Goal: Task Accomplishment & Management: Manage account settings

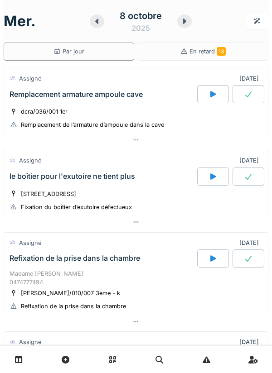
click at [187, 34] on div "8 octobre 2025" at bounding box center [141, 21] width 102 height 28
click at [184, 22] on icon at bounding box center [184, 21] width 3 height 5
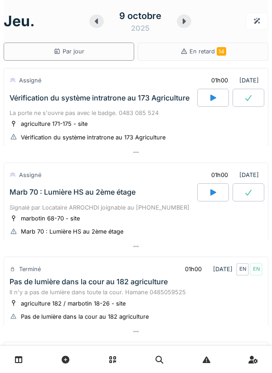
click at [95, 24] on icon at bounding box center [96, 21] width 9 height 7
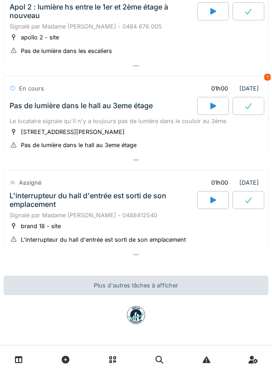
scroll to position [443, 0]
click at [107, 115] on div "Pas de lumière dans le hall au 3eme étage" at bounding box center [102, 106] width 189 height 18
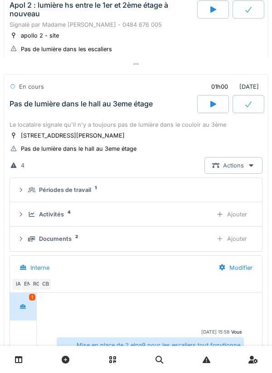
scroll to position [492, 0]
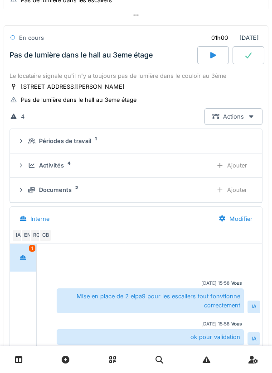
click at [68, 170] on div "Activités 4" at bounding box center [116, 165] width 177 height 9
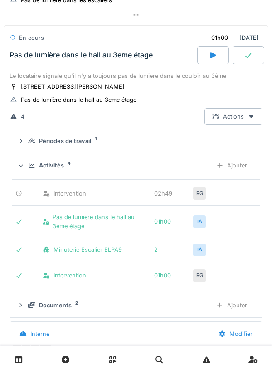
click at [55, 170] on div "Activités" at bounding box center [51, 165] width 25 height 9
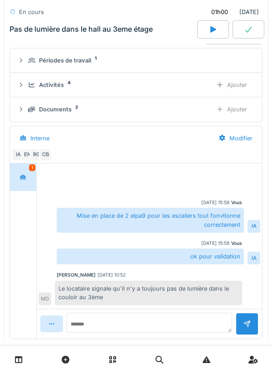
scroll to position [557, 0]
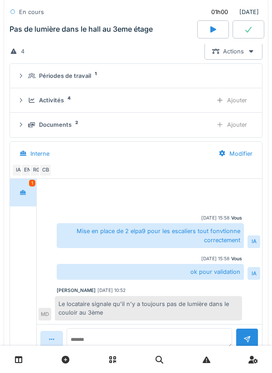
click at [22, 189] on div "1" at bounding box center [23, 193] width 26 height 28
click at [61, 105] on div "Activités" at bounding box center [51, 100] width 25 height 9
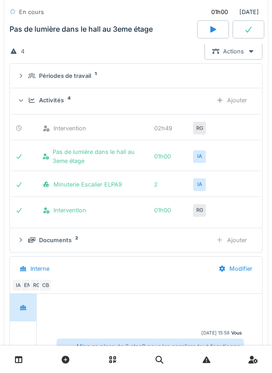
click at [61, 109] on div "Activités 4 Ajouter" at bounding box center [135, 100] width 237 height 17
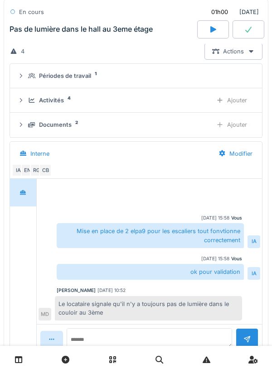
click at [73, 80] on div "Périodes de travail" at bounding box center [65, 76] width 52 height 9
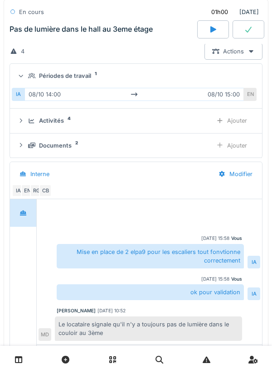
click at [80, 84] on summary "Périodes de travail 1" at bounding box center [136, 76] width 245 height 17
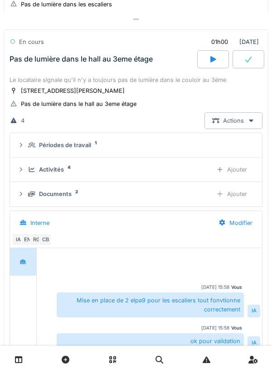
scroll to position [470, 0]
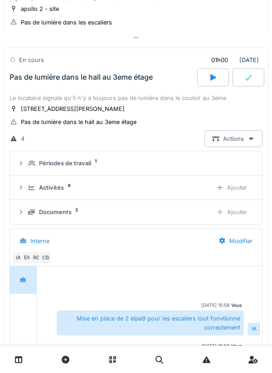
click at [115, 126] on div "Pas de lumière dans le hall au 3eme étage" at bounding box center [79, 122] width 116 height 9
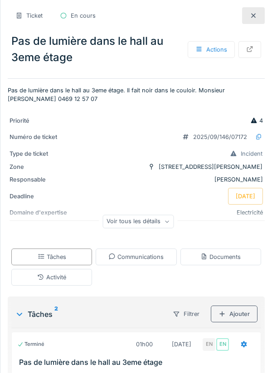
click at [247, 18] on div at bounding box center [253, 15] width 23 height 17
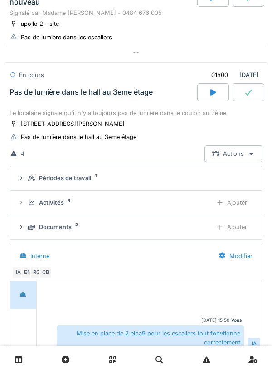
scroll to position [426, 0]
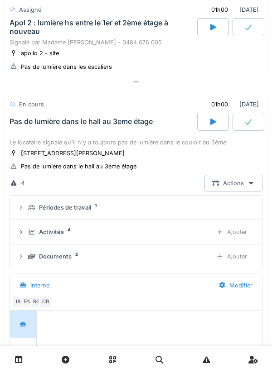
click at [122, 147] on div "Le locataire signale qu'il n'y a toujours pas de lumière dans le couloir au 3ème" at bounding box center [136, 142] width 253 height 9
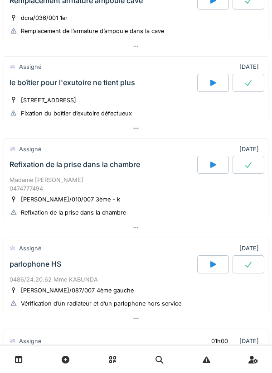
scroll to position [0, 0]
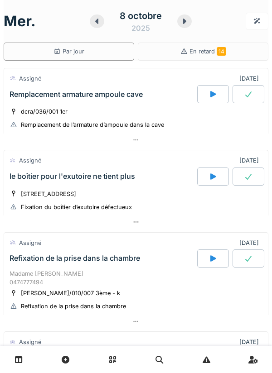
click at [100, 102] on div "Remplacement armature ampoule cave" at bounding box center [102, 94] width 189 height 18
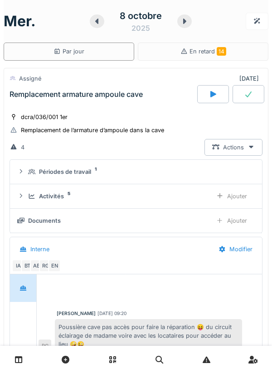
scroll to position [32, 0]
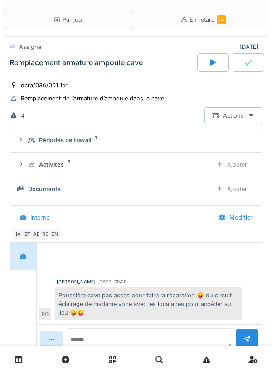
click at [69, 147] on summary "Périodes de travail 1" at bounding box center [136, 140] width 245 height 17
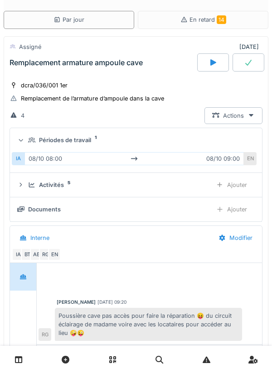
click at [79, 144] on div "Périodes de travail" at bounding box center [65, 140] width 52 height 9
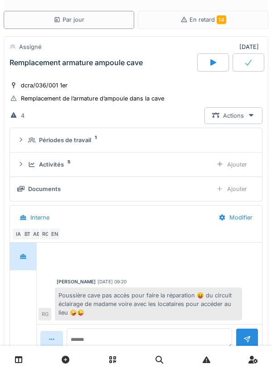
click at [56, 168] on div "Activités" at bounding box center [51, 164] width 25 height 9
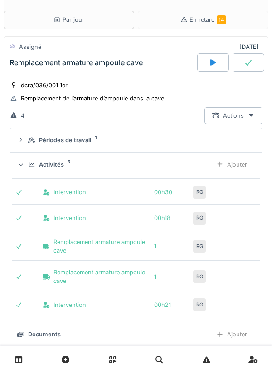
click at [52, 165] on div "Activités" at bounding box center [51, 164] width 25 height 9
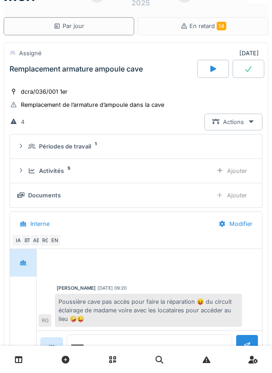
scroll to position [24, 0]
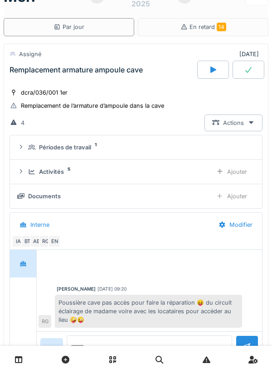
click at [114, 78] on div "Remplacement armature ampoule cave" at bounding box center [102, 70] width 189 height 18
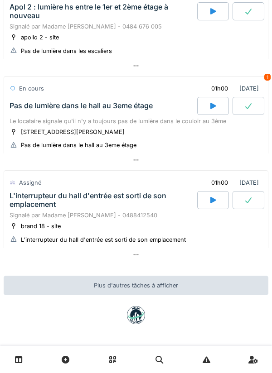
scroll to position [0, 0]
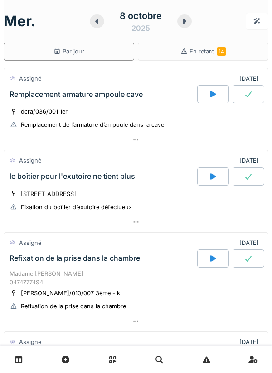
click at [33, 102] on div "Remplacement armature ampoule cave" at bounding box center [102, 94] width 189 height 18
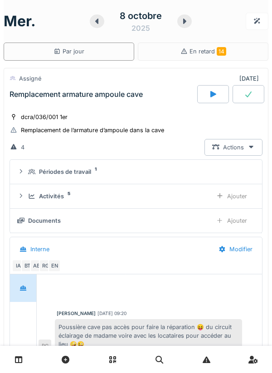
scroll to position [32, 0]
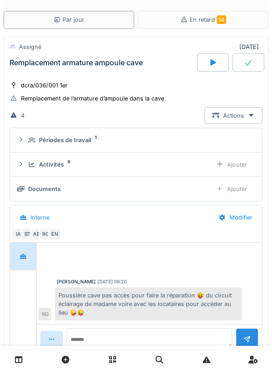
click at [29, 166] on icon at bounding box center [31, 165] width 7 height 6
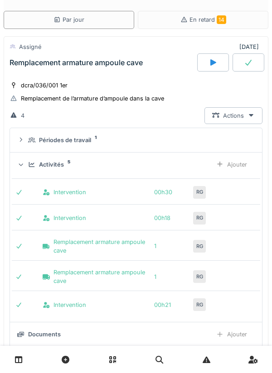
click at [31, 151] on details "Périodes de travail 1" at bounding box center [136, 140] width 252 height 24
click at [41, 138] on div "Périodes de travail" at bounding box center [65, 140] width 52 height 9
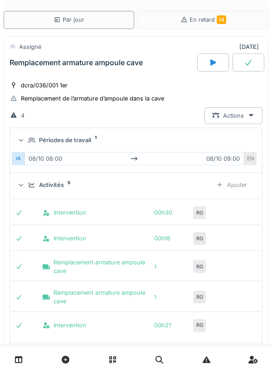
click at [29, 139] on icon at bounding box center [31, 140] width 7 height 6
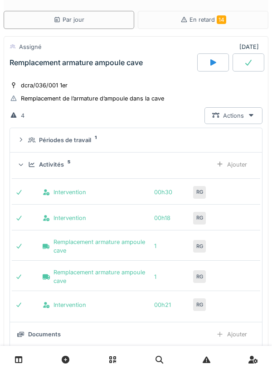
click at [28, 167] on icon at bounding box center [31, 165] width 7 height 6
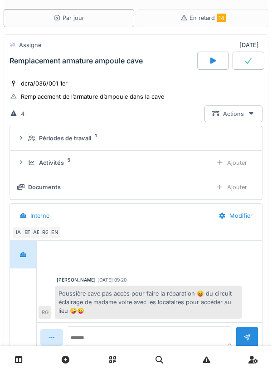
scroll to position [29, 0]
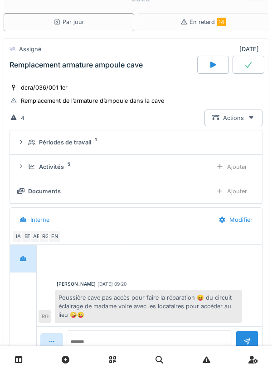
click at [29, 72] on div "Remplacement armature ampoule cave" at bounding box center [102, 65] width 189 height 18
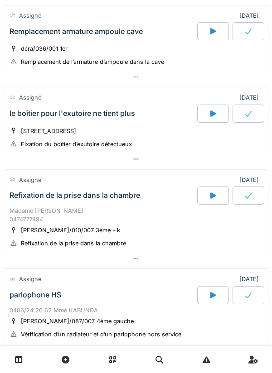
scroll to position [93, 0]
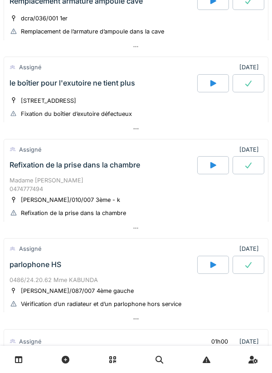
click at [41, 90] on div "le boîtier pour l'exutoire ne tient plus" at bounding box center [102, 83] width 189 height 18
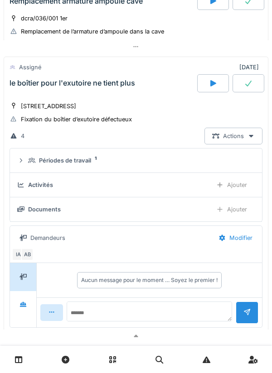
scroll to position [114, 0]
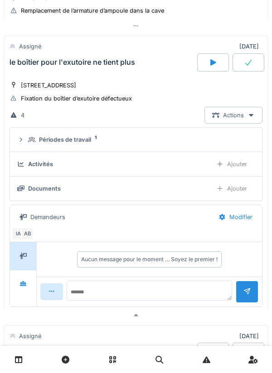
click at [24, 169] on div "Activités" at bounding box center [111, 164] width 188 height 9
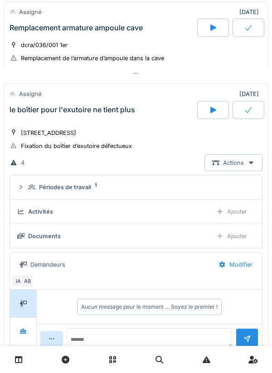
click at [37, 116] on div "le boîtier pour l'exutoire ne tient plus" at bounding box center [102, 110] width 189 height 18
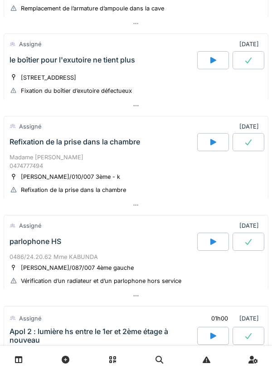
click at [29, 156] on div "Madame [PERSON_NAME] 0474777494" at bounding box center [136, 161] width 253 height 17
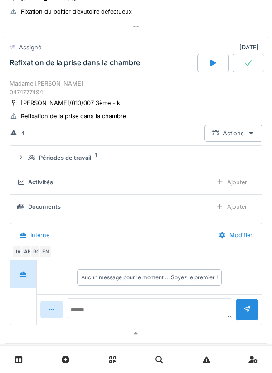
scroll to position [197, 0]
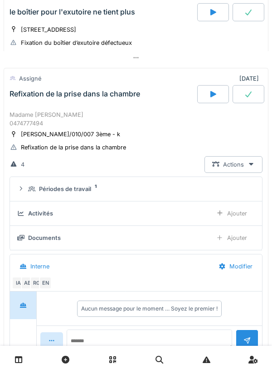
click at [31, 102] on div "Refixation de la prise dans la chambre" at bounding box center [102, 94] width 189 height 18
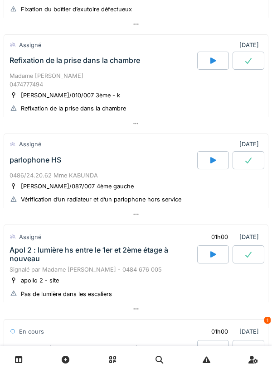
click at [26, 162] on div "parlophone HS" at bounding box center [36, 160] width 52 height 9
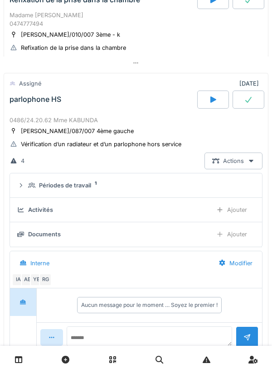
scroll to position [257, 0]
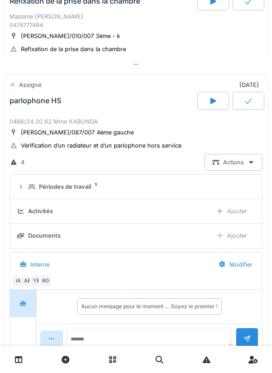
click at [28, 119] on div "0486/24.20.62 Mme KABUNDA" at bounding box center [136, 121] width 253 height 9
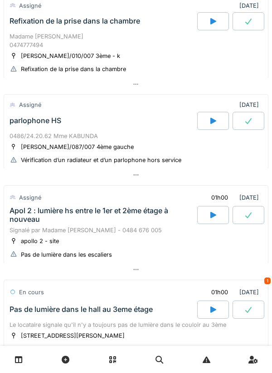
scroll to position [237, 0]
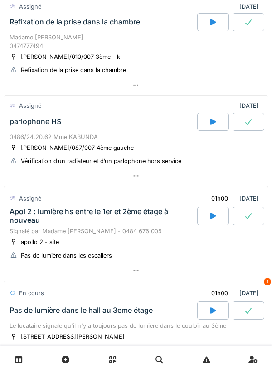
click at [31, 38] on div "Madame [PERSON_NAME] 0474777494" at bounding box center [136, 41] width 253 height 17
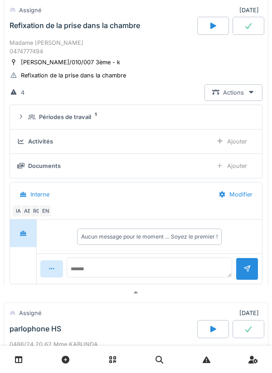
scroll to position [197, 0]
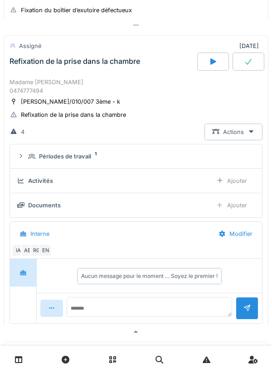
click at [25, 164] on summary "Périodes de travail 1" at bounding box center [136, 156] width 245 height 17
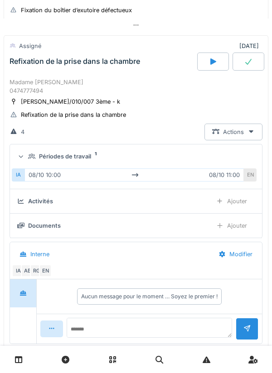
click at [23, 149] on summary "Périodes de travail 1" at bounding box center [136, 156] width 245 height 17
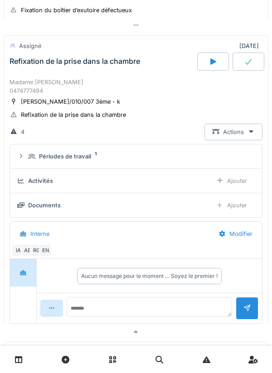
click at [32, 49] on div "Assigné" at bounding box center [30, 46] width 22 height 9
click at [28, 69] on div "Refixation de la prise dans la chambre" at bounding box center [102, 62] width 189 height 18
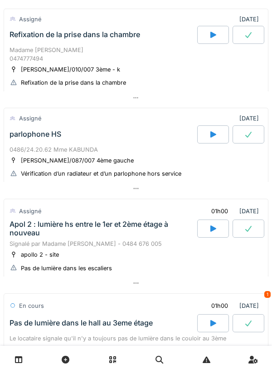
click at [22, 139] on div "parlophone HS" at bounding box center [36, 134] width 52 height 9
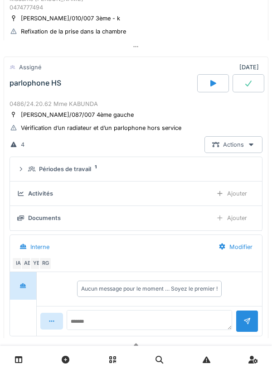
scroll to position [297, 0]
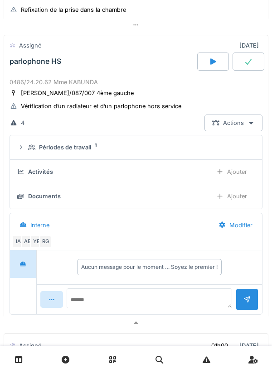
click at [26, 140] on summary "Périodes de travail 1" at bounding box center [136, 147] width 245 height 17
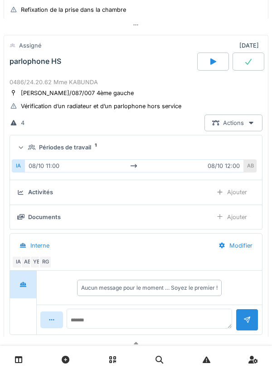
click at [23, 144] on summary "Périodes de travail 1" at bounding box center [136, 147] width 245 height 17
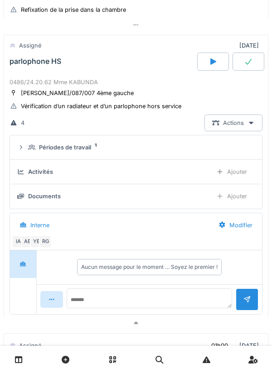
click at [33, 51] on div "Assigné" at bounding box center [26, 45] width 32 height 13
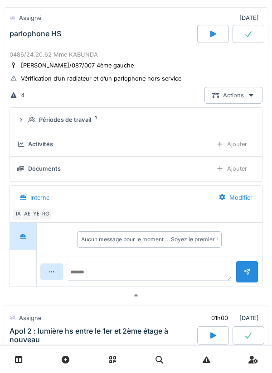
scroll to position [327, 0]
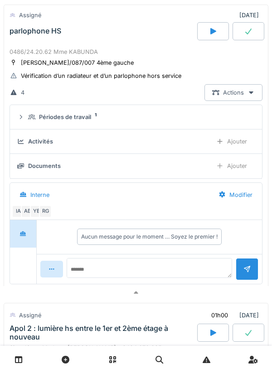
click at [32, 53] on div "0486/24.20.62 Mme KABUNDA" at bounding box center [136, 52] width 253 height 9
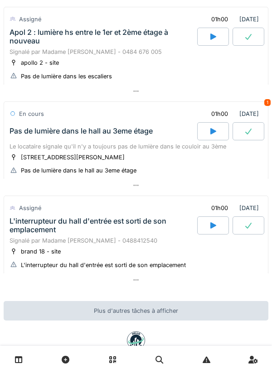
scroll to position [385, 0]
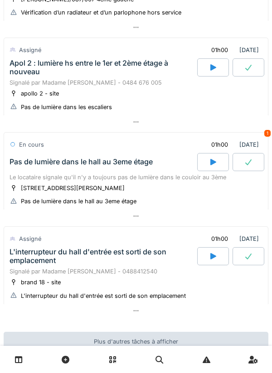
click at [29, 69] on div "Apol 2 : lumière hs entre le 1er et 2ème étage à nouveau" at bounding box center [103, 67] width 186 height 17
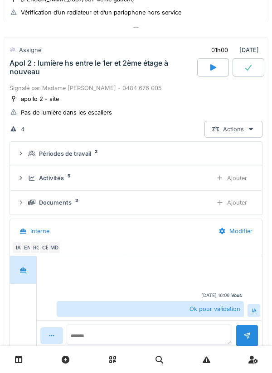
scroll to position [388, 0]
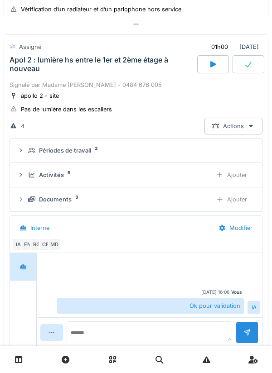
click at [27, 154] on summary "Périodes de travail 2" at bounding box center [136, 150] width 245 height 17
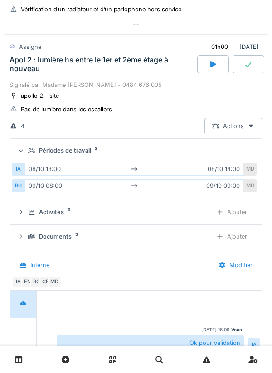
click at [15, 154] on summary "Périodes de travail 2" at bounding box center [136, 150] width 245 height 17
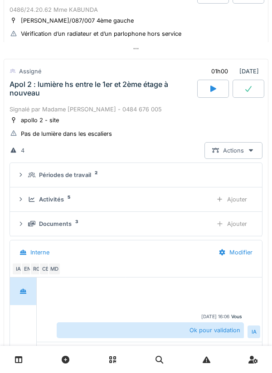
scroll to position [354, 0]
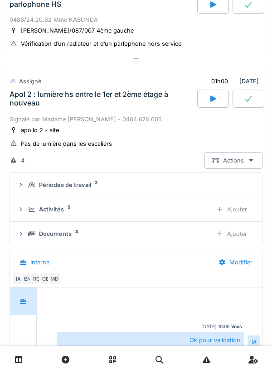
click at [36, 97] on div "Apol 2 : lumière hs entre le 1er et 2ème étage à nouveau" at bounding box center [103, 98] width 186 height 17
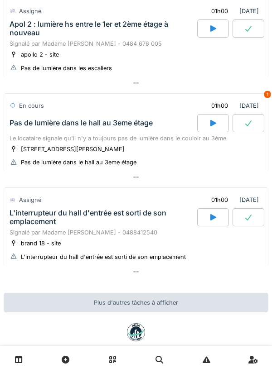
scroll to position [428, 0]
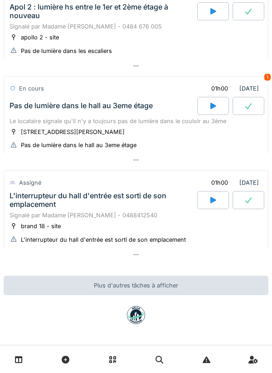
click at [21, 195] on div "L'interrupteur du hall d'entrée est sorti de son emplacement" at bounding box center [103, 200] width 186 height 17
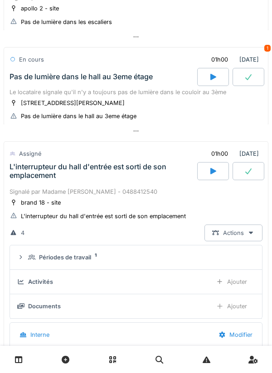
scroll to position [587, 0]
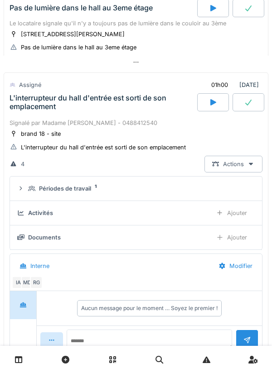
click at [30, 109] on div "L'interrupteur du hall d'entrée est sorti de son emplacement" at bounding box center [103, 102] width 186 height 17
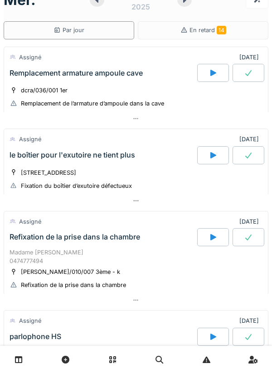
scroll to position [0, 0]
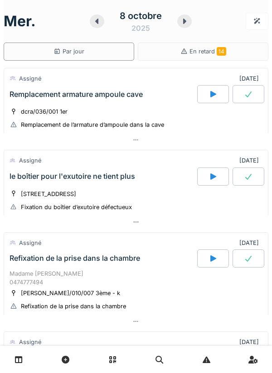
click at [210, 92] on icon at bounding box center [213, 94] width 6 height 6
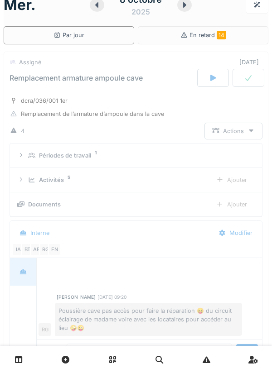
scroll to position [32, 0]
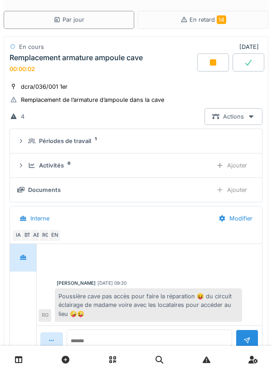
click at [28, 167] on icon at bounding box center [31, 166] width 7 height 6
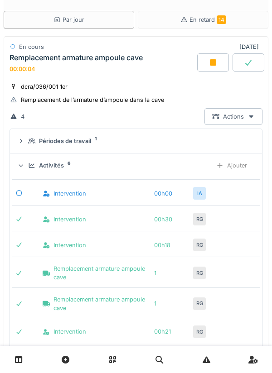
click at [22, 162] on div "Activités 6 Ajouter" at bounding box center [135, 165] width 237 height 17
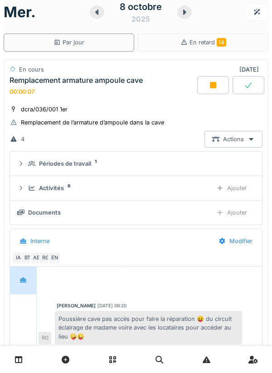
scroll to position [8, 0]
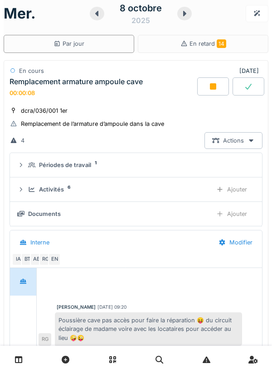
click at [47, 106] on div "dcra/036/001 1er" at bounding box center [44, 110] width 47 height 9
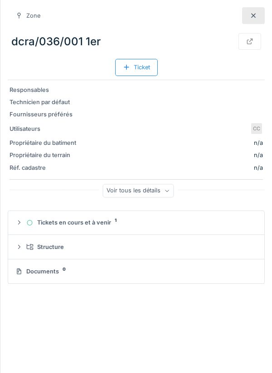
click at [262, 15] on div at bounding box center [253, 15] width 23 height 17
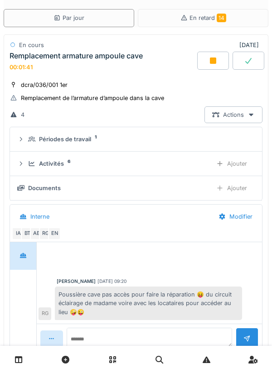
scroll to position [26, 0]
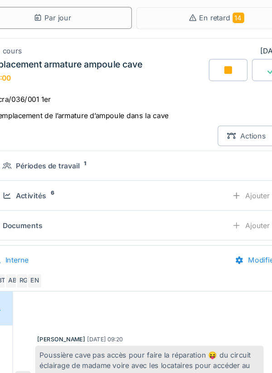
click at [102, 27] on div "Par jour" at bounding box center [69, 25] width 131 height 18
click at [114, 54] on div "En cours [DATE]" at bounding box center [136, 52] width 253 height 13
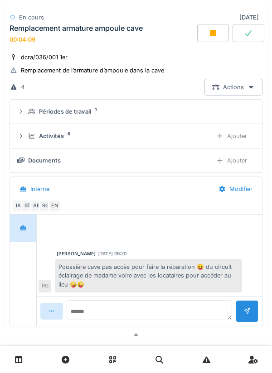
scroll to position [59, 0]
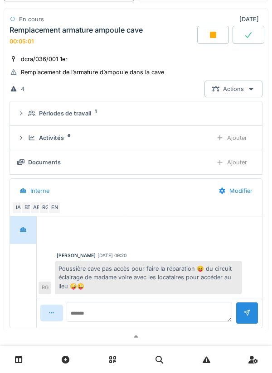
click at [60, 140] on div "Activités" at bounding box center [51, 138] width 25 height 9
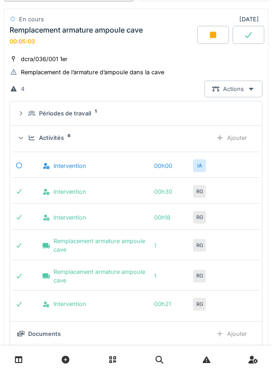
click at [65, 143] on div "Activités 6 Ajouter" at bounding box center [135, 138] width 237 height 17
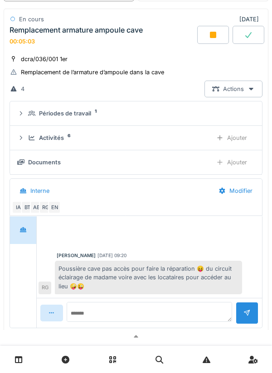
scroll to position [36, 0]
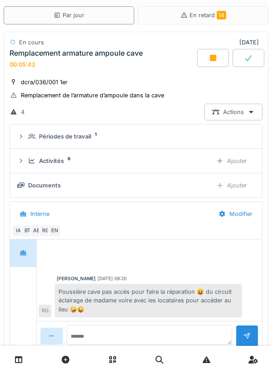
click at [32, 166] on div "Activités 6 Ajouter" at bounding box center [135, 161] width 237 height 17
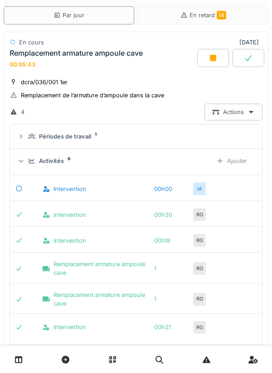
click at [28, 154] on div "Activités 6 Ajouter" at bounding box center [135, 161] width 237 height 17
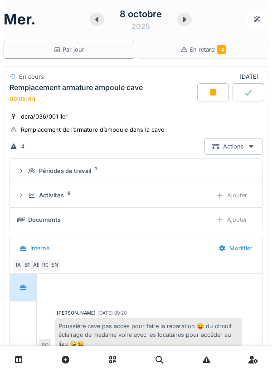
scroll to position [0, 0]
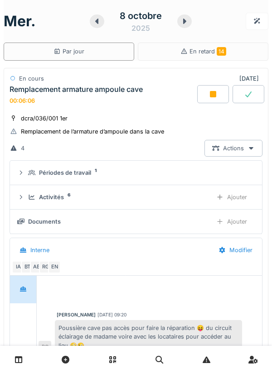
click at [245, 220] on div "Ajouter" at bounding box center [231, 221] width 46 height 17
click at [242, 221] on div "Ajouter" at bounding box center [231, 221] width 46 height 17
click at [237, 225] on div "Ajouter" at bounding box center [231, 221] width 46 height 17
click at [21, 221] on icon at bounding box center [21, 222] width 2 height 4
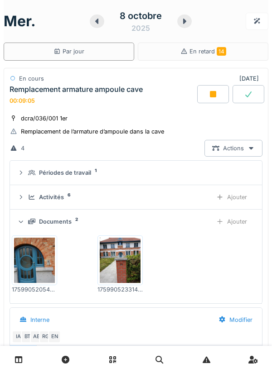
click at [23, 221] on icon at bounding box center [21, 221] width 6 height 7
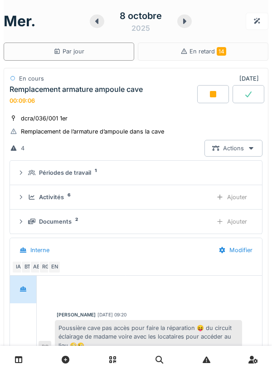
click at [18, 215] on div "Documents 2 Ajouter" at bounding box center [135, 221] width 237 height 17
click at [22, 219] on icon at bounding box center [20, 222] width 7 height 6
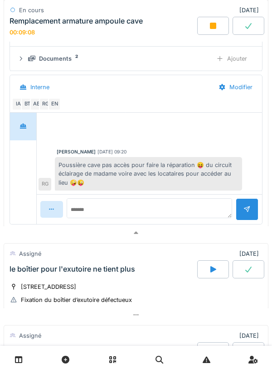
scroll to position [168, 0]
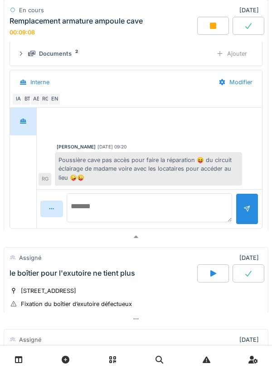
click at [164, 208] on textarea at bounding box center [149, 207] width 165 height 29
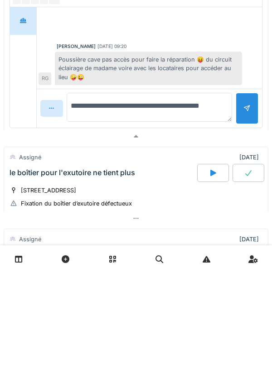
type textarea "**********"
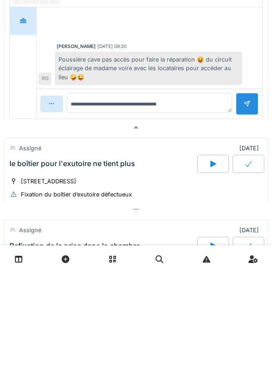
click at [245, 209] on div at bounding box center [246, 204] width 7 height 9
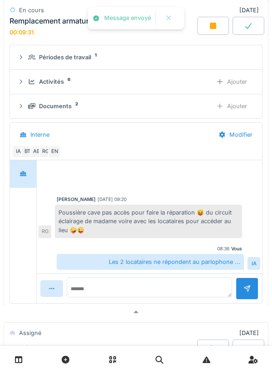
scroll to position [106, 0]
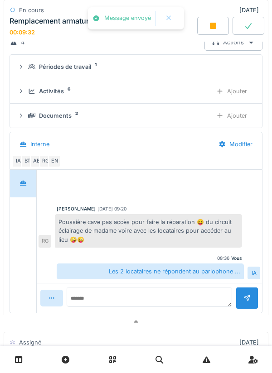
click at [25, 110] on div "Documents 2 Ajouter" at bounding box center [135, 115] width 237 height 17
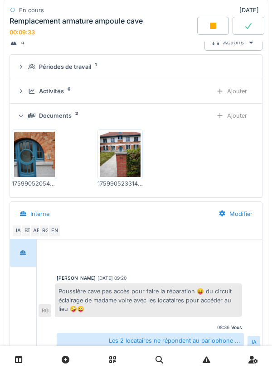
click at [24, 118] on icon at bounding box center [21, 115] width 6 height 7
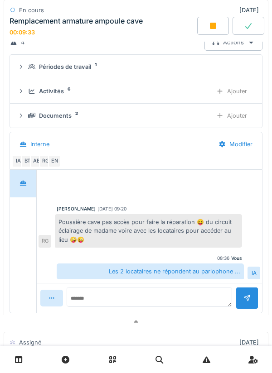
click at [26, 91] on div "Activités 6 Ajouter" at bounding box center [135, 91] width 237 height 17
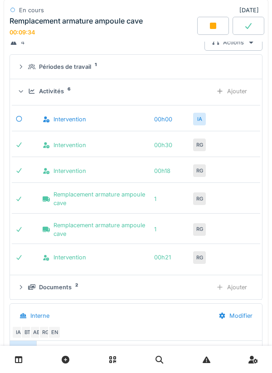
click at [25, 93] on div "Activités 6 Ajouter" at bounding box center [135, 91] width 237 height 17
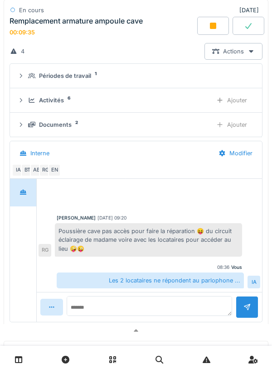
scroll to position [95, 0]
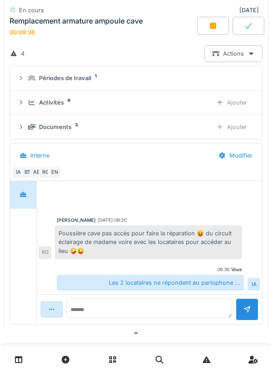
click at [25, 105] on div "Activités 6 Ajouter" at bounding box center [135, 102] width 237 height 17
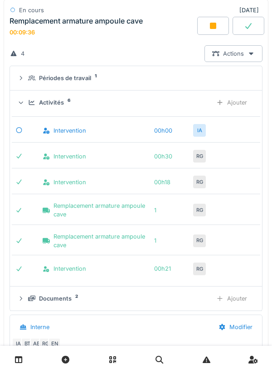
click at [238, 101] on div "Ajouter" at bounding box center [231, 102] width 46 height 17
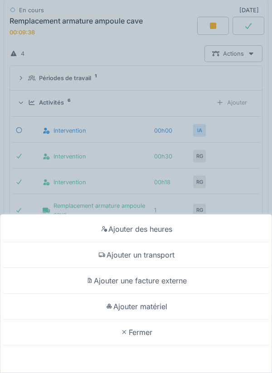
click at [202, 256] on div "Ajouter un transport" at bounding box center [135, 255] width 267 height 26
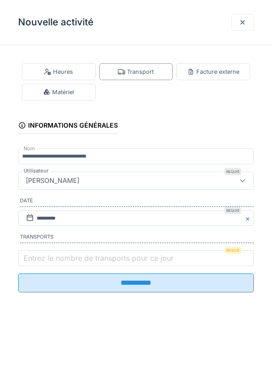
click at [31, 261] on label "Entrez le nombre de transports pour ce jour" at bounding box center [99, 258] width 154 height 11
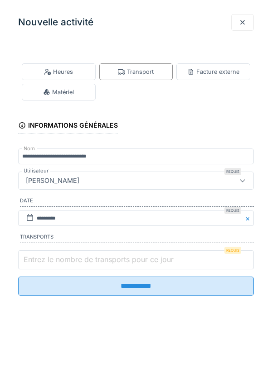
click at [31, 261] on input "Entrez le nombre de transports pour ce jour" at bounding box center [136, 260] width 236 height 19
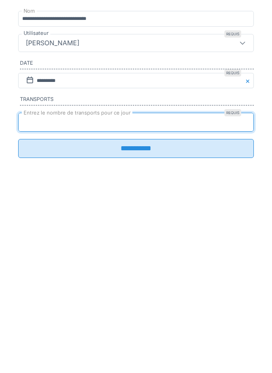
type input "*"
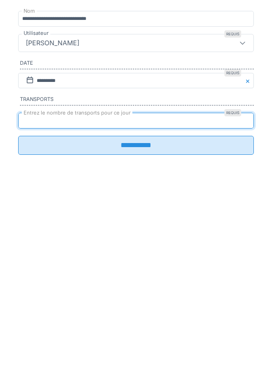
click at [26, 292] on input "**********" at bounding box center [136, 283] width 236 height 19
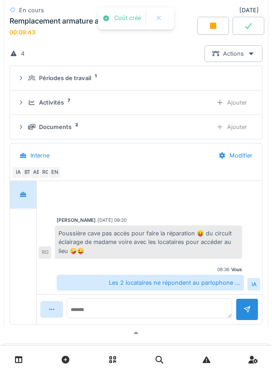
click at [22, 107] on div "Activités 7 Ajouter" at bounding box center [135, 102] width 237 height 17
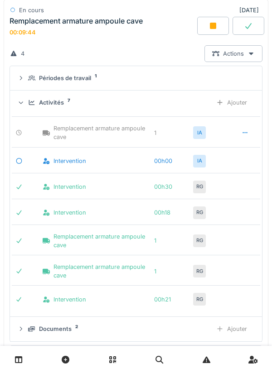
click at [242, 184] on div "Intervention 00h30 RG" at bounding box center [136, 184] width 248 height 22
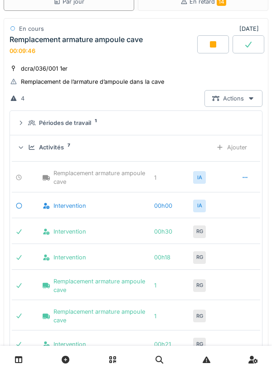
scroll to position [48, 0]
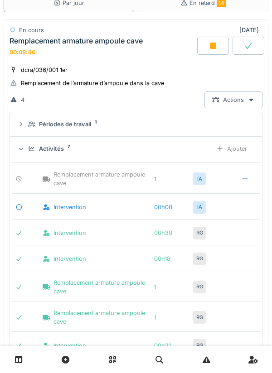
click at [216, 44] on icon at bounding box center [213, 46] width 6 height 6
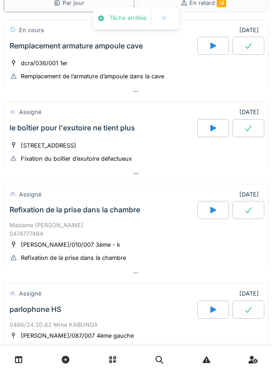
click at [27, 60] on div "dcra/036/001 1er" at bounding box center [44, 63] width 47 height 9
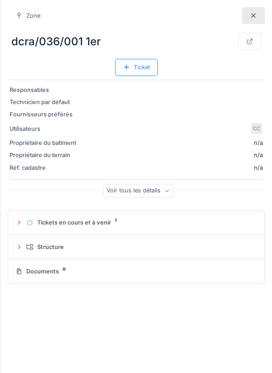
click at [248, 23] on div at bounding box center [253, 15] width 23 height 17
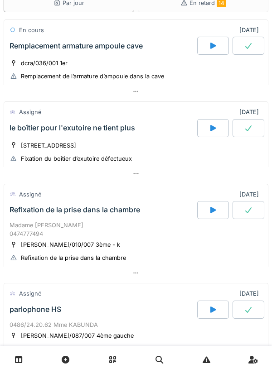
click at [31, 48] on div "Remplacement armature ampoule cave" at bounding box center [76, 46] width 133 height 9
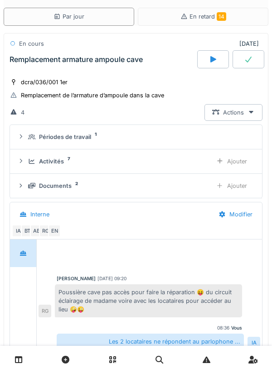
scroll to position [32, 0]
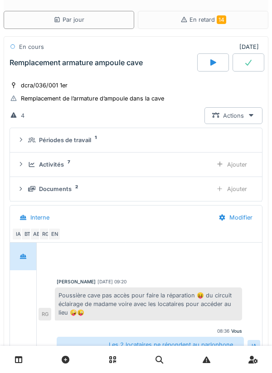
click at [28, 170] on div "Activités 7 Ajouter" at bounding box center [135, 164] width 237 height 17
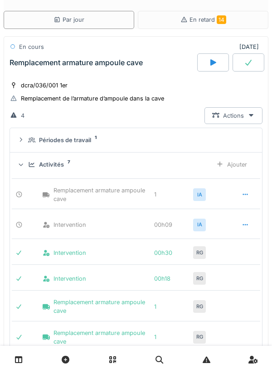
click at [27, 161] on div "Activités 7 Ajouter" at bounding box center [135, 164] width 237 height 17
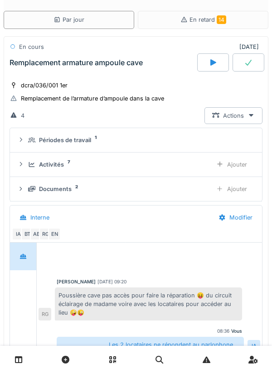
click at [27, 60] on div "Remplacement armature ampoule cave" at bounding box center [76, 62] width 133 height 9
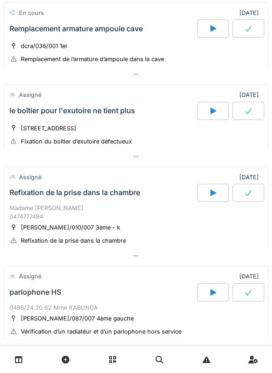
scroll to position [66, 0]
click at [34, 111] on div "le boîtier pour l'exutoire ne tient plus" at bounding box center [73, 110] width 126 height 9
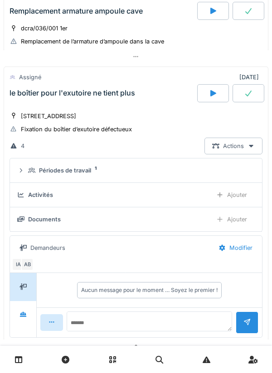
scroll to position [114, 0]
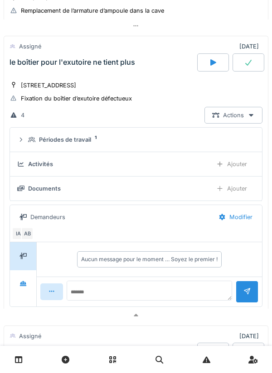
click at [29, 140] on icon at bounding box center [31, 140] width 7 height 6
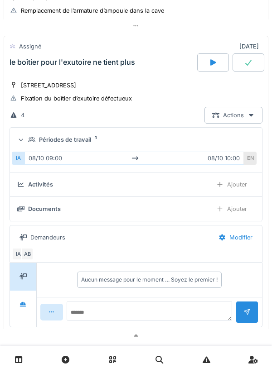
click at [27, 138] on div "Périodes de travail 1" at bounding box center [135, 139] width 237 height 9
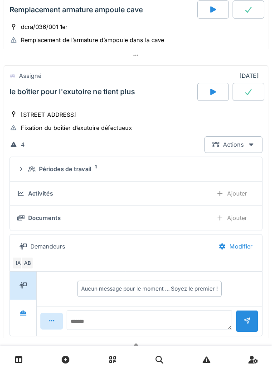
scroll to position [84, 0]
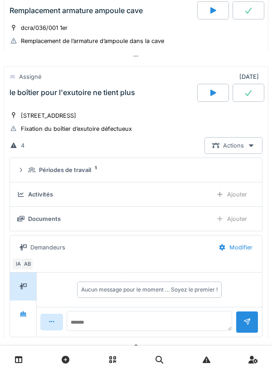
click at [30, 96] on div "le boîtier pour l'exutoire ne tient plus" at bounding box center [73, 92] width 126 height 9
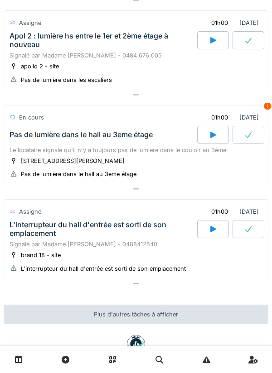
scroll to position [411, 0]
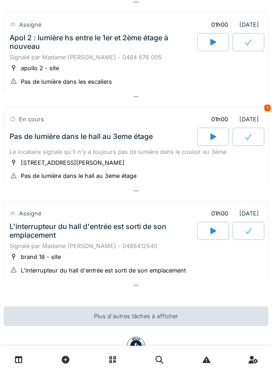
click at [208, 51] on div at bounding box center [213, 42] width 32 height 18
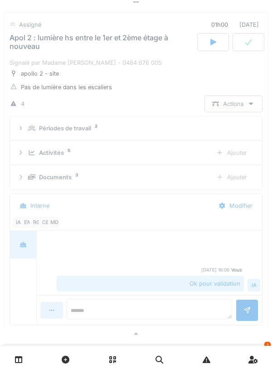
scroll to position [388, 0]
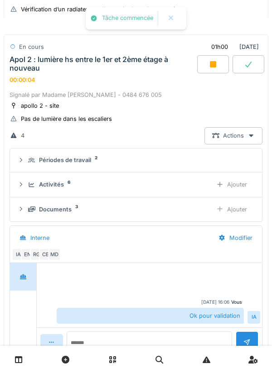
click at [29, 189] on div "Activités 6" at bounding box center [116, 184] width 177 height 9
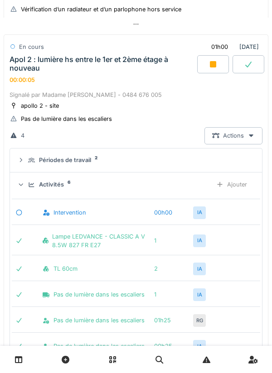
click at [238, 193] on div "Ajouter" at bounding box center [231, 184] width 46 height 17
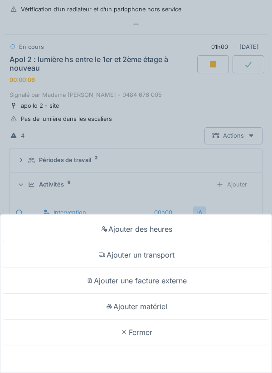
click at [168, 259] on div "Ajouter un transport" at bounding box center [135, 255] width 267 height 26
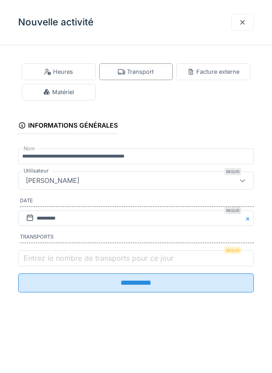
click at [140, 264] on label "Entrez le nombre de transports pour ce jour" at bounding box center [99, 258] width 154 height 11
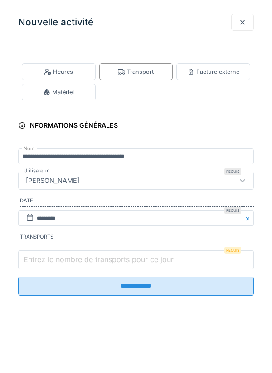
click at [140, 266] on input "Entrez le nombre de transports pour ce jour" at bounding box center [136, 260] width 236 height 19
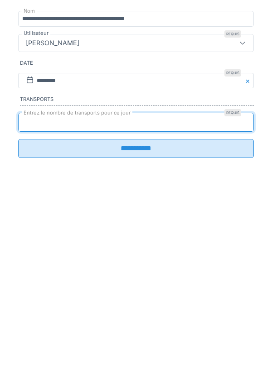
type input "*"
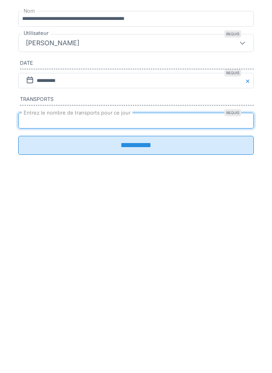
click at [169, 293] on input "**********" at bounding box center [136, 283] width 236 height 19
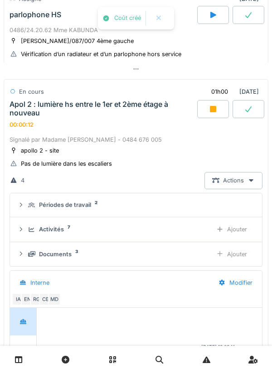
scroll to position [343, 0]
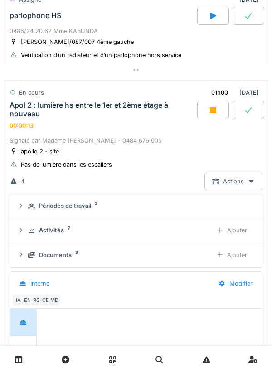
click at [141, 108] on div "Apol 2 : lumière hs entre le 1er et 2ème étage à nouveau" at bounding box center [103, 109] width 186 height 17
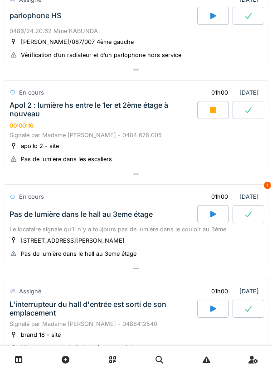
click at [25, 201] on div "En cours" at bounding box center [31, 197] width 25 height 9
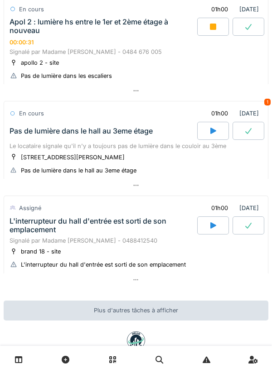
scroll to position [430, 0]
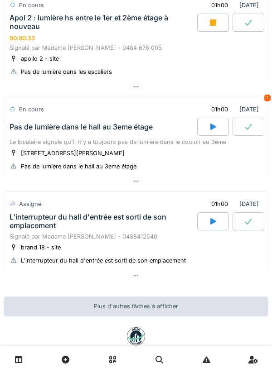
click at [19, 131] on div "Pas de lumière dans le hall au 3eme étage" at bounding box center [81, 127] width 143 height 9
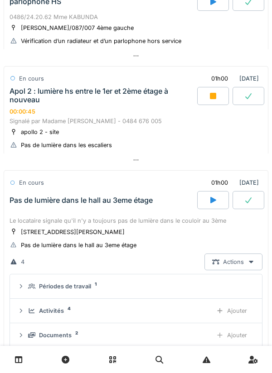
scroll to position [351, 0]
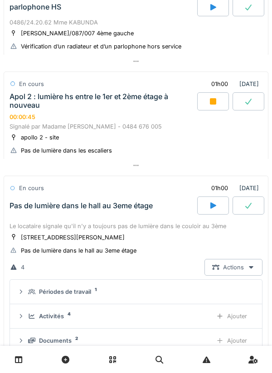
click at [24, 215] on div "Pas de lumière dans le hall au 3eme étage" at bounding box center [102, 206] width 189 height 18
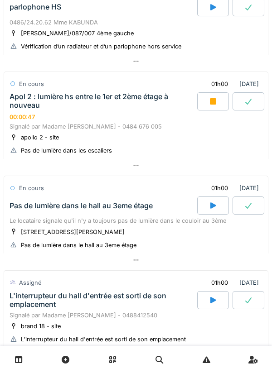
click at [54, 106] on div "Apol 2 : lumière hs entre le 1er et 2ème étage à nouveau" at bounding box center [103, 100] width 186 height 17
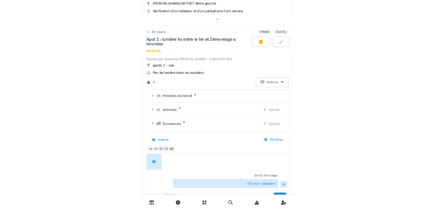
scroll to position [388, 0]
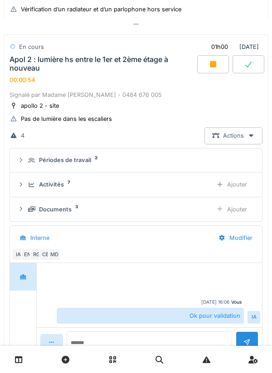
click at [65, 73] on div "Apol 2 : lumière hs entre le 1er et 2ème étage à nouveau" at bounding box center [103, 63] width 186 height 17
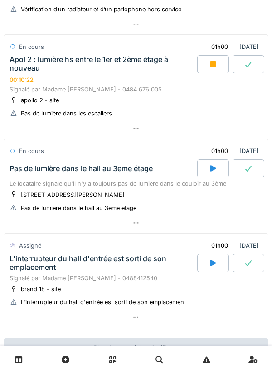
click at [99, 83] on div "Apol 2 : lumière hs entre le 1er et 2ème étage à nouveau 00:10:22" at bounding box center [102, 69] width 189 height 28
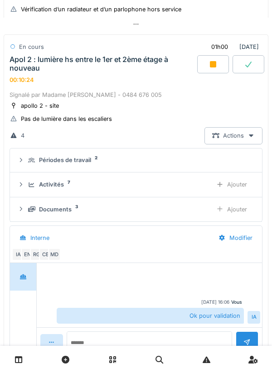
click at [236, 218] on div "Ajouter" at bounding box center [231, 209] width 46 height 17
click at [239, 218] on div "Ajouter" at bounding box center [231, 209] width 46 height 17
click at [27, 193] on div "Activités 7 Ajouter" at bounding box center [135, 184] width 237 height 17
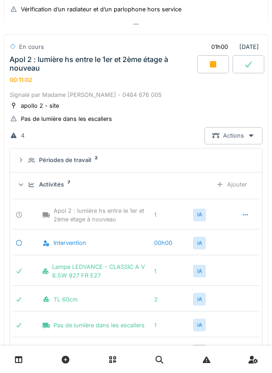
click at [34, 188] on icon at bounding box center [31, 185] width 7 height 6
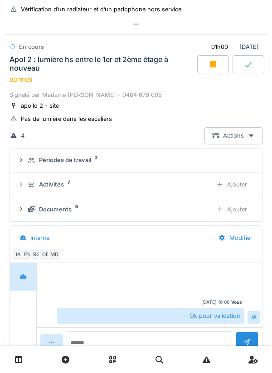
click at [29, 213] on icon at bounding box center [31, 210] width 7 height 6
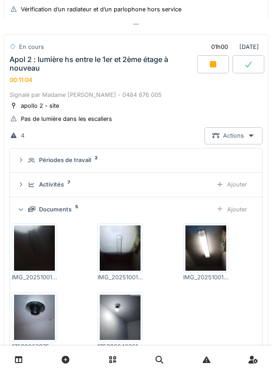
click at [241, 216] on div "Ajouter" at bounding box center [231, 209] width 46 height 17
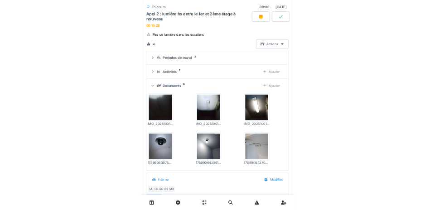
scroll to position [482, 0]
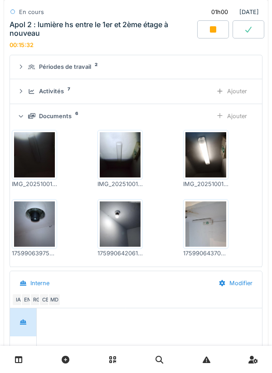
click at [228, 125] on div "Ajouter" at bounding box center [231, 116] width 46 height 17
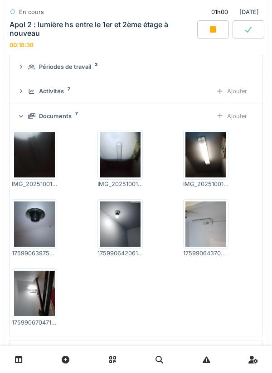
click at [30, 119] on icon at bounding box center [31, 115] width 7 height 5
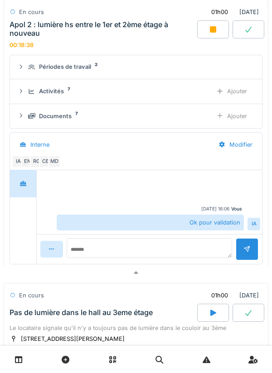
click at [27, 95] on div "Activités 7 Ajouter" at bounding box center [135, 91] width 237 height 17
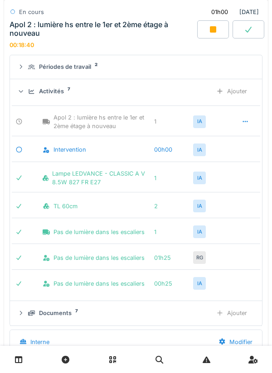
click at [28, 96] on div "Activités 7" at bounding box center [116, 91] width 177 height 9
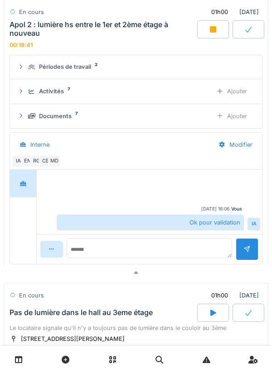
click at [27, 125] on div "Documents 7 Ajouter" at bounding box center [135, 116] width 237 height 17
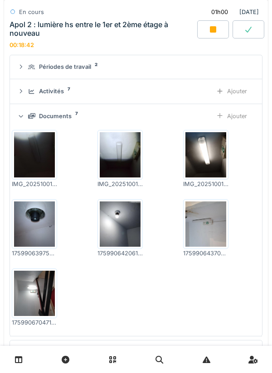
click at [24, 120] on icon at bounding box center [21, 115] width 6 height 7
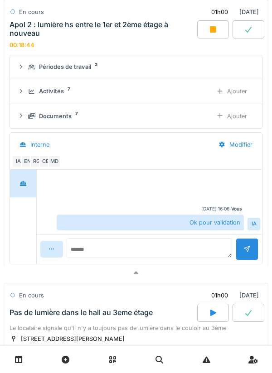
click at [34, 94] on icon at bounding box center [32, 91] width 6 height 5
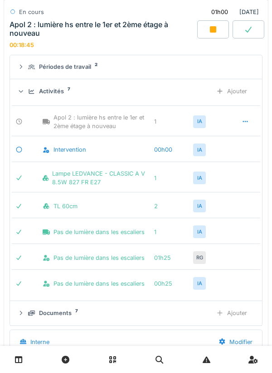
click at [241, 100] on div "Ajouter" at bounding box center [231, 91] width 46 height 17
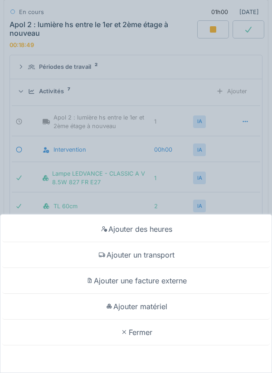
click at [172, 306] on div "Ajouter matériel" at bounding box center [135, 307] width 267 height 26
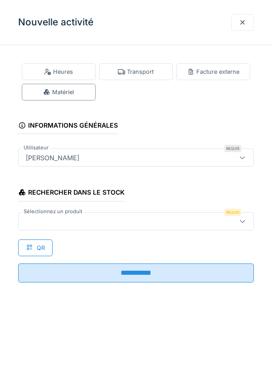
click at [37, 218] on div at bounding box center [121, 222] width 198 height 10
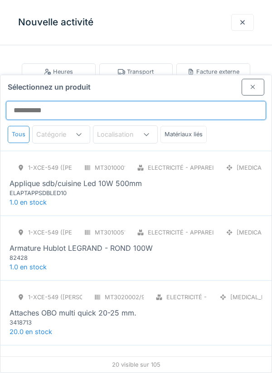
click at [198, 101] on input "Sélectionnez un produit" at bounding box center [136, 110] width 260 height 19
type input "***"
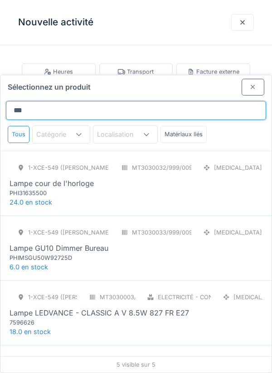
scroll to position [83, 0]
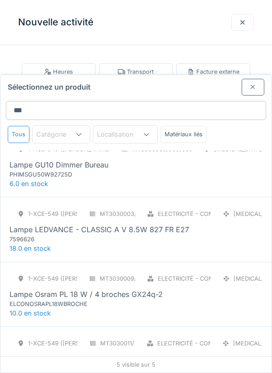
click at [23, 211] on icon at bounding box center [20, 214] width 7 height 6
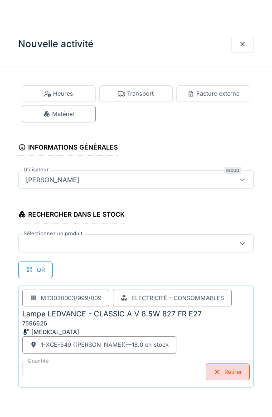
scroll to position [0, 0]
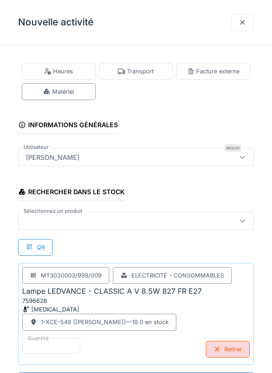
click at [133, 219] on div at bounding box center [121, 221] width 198 height 10
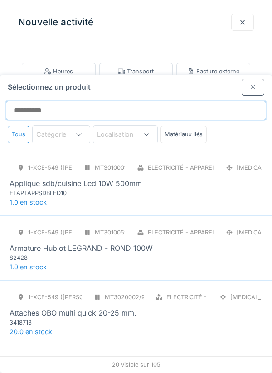
click at [153, 101] on input "Sélectionnez un produit" at bounding box center [136, 110] width 260 height 19
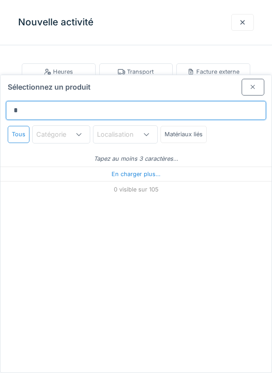
type input "**"
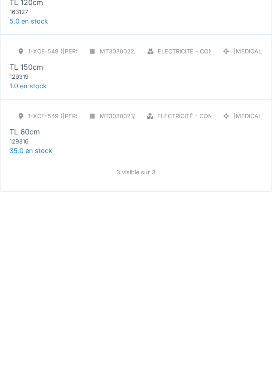
click at [25, 319] on div "129316" at bounding box center [64, 323] width 109 height 9
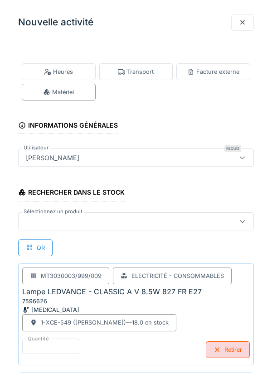
click at [266, 109] on div "**********" at bounding box center [136, 290] width 272 height 474
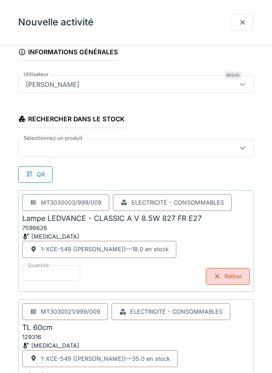
scroll to position [110, 0]
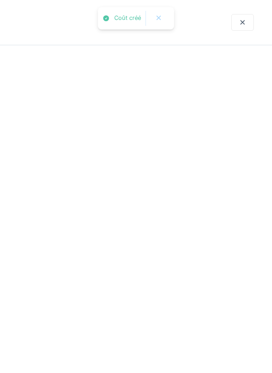
scroll to position [0, 0]
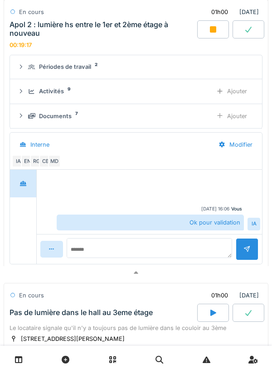
click at [29, 96] on div "Activités 9" at bounding box center [116, 91] width 177 height 9
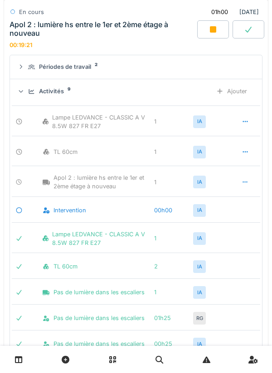
click at [24, 95] on div at bounding box center [20, 91] width 9 height 7
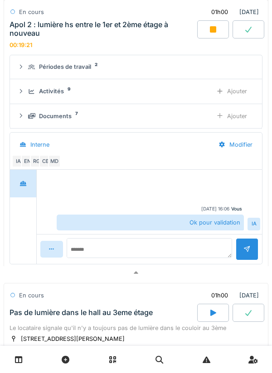
click at [30, 71] on div "Périodes de travail 2" at bounding box center [139, 67] width 223 height 9
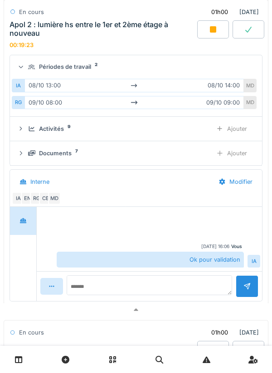
click at [27, 76] on summary "Périodes de travail 2" at bounding box center [136, 67] width 245 height 17
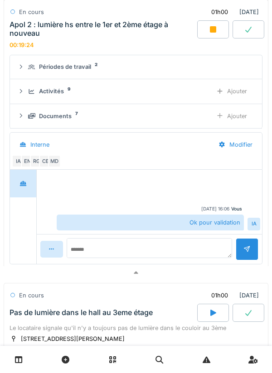
click at [27, 76] on summary "Périodes de travail 2" at bounding box center [136, 67] width 245 height 17
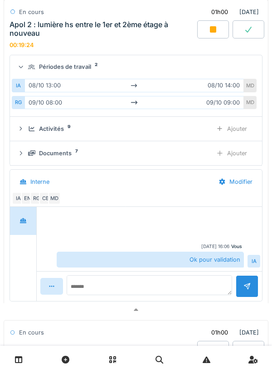
click at [29, 70] on icon at bounding box center [31, 67] width 7 height 6
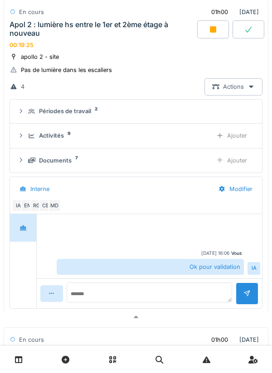
scroll to position [436, 0]
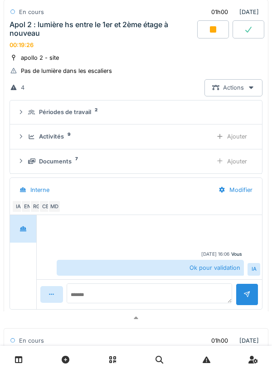
click at [22, 116] on div at bounding box center [20, 112] width 7 height 9
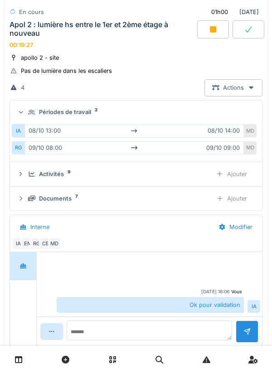
click at [24, 116] on icon at bounding box center [21, 112] width 6 height 7
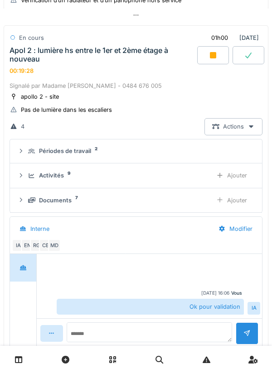
scroll to position [396, 0]
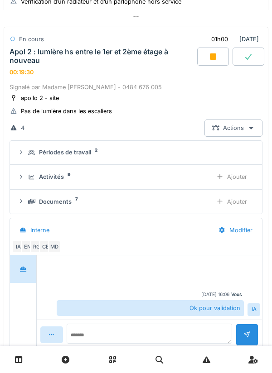
click at [51, 70] on div "Apol 2 : lumière hs entre le 1er et 2ème étage à nouveau 00:19:30" at bounding box center [102, 62] width 189 height 28
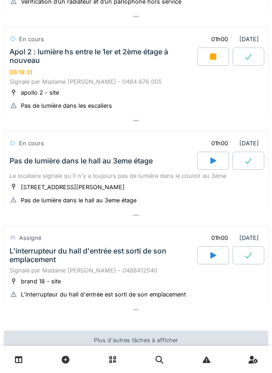
scroll to position [420, 0]
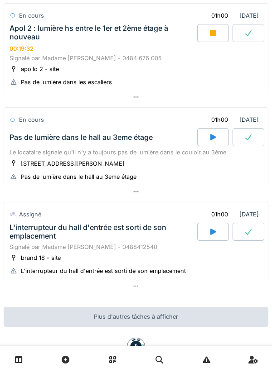
click at [51, 49] on div "Apol 2 : lumière hs entre le 1er et 2ème étage à nouveau 00:19:32" at bounding box center [102, 38] width 189 height 28
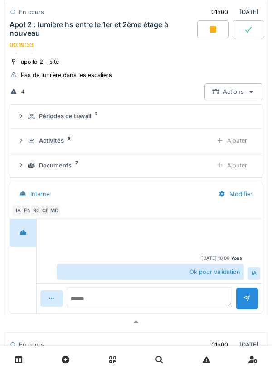
scroll to position [480, 0]
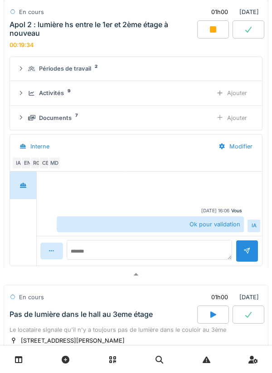
click at [27, 126] on div "Documents 7 Ajouter" at bounding box center [135, 118] width 237 height 17
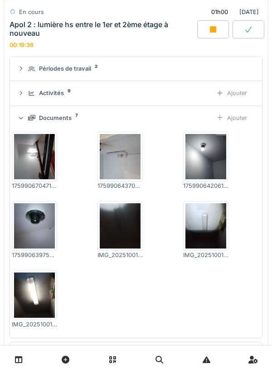
click at [25, 126] on div "Documents 7 Ajouter" at bounding box center [135, 118] width 237 height 17
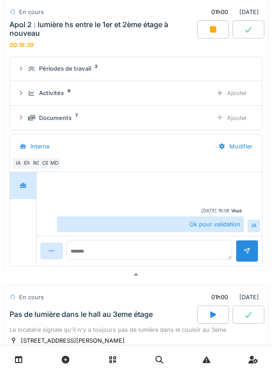
click at [26, 101] on div "Activités 9 Ajouter" at bounding box center [135, 93] width 237 height 17
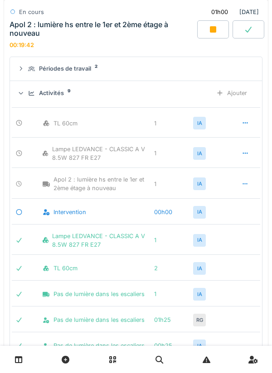
click at [23, 95] on icon at bounding box center [21, 93] width 4 height 2
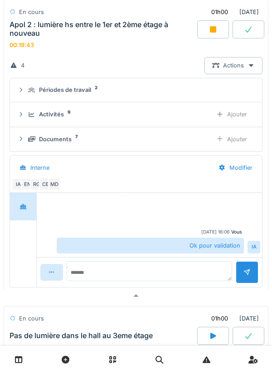
scroll to position [452, 0]
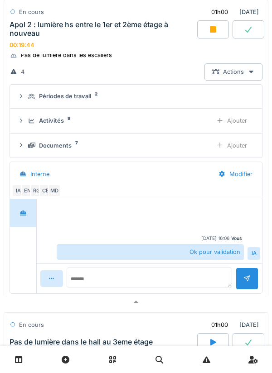
click at [25, 101] on div "Périodes de travail 2" at bounding box center [135, 96] width 237 height 9
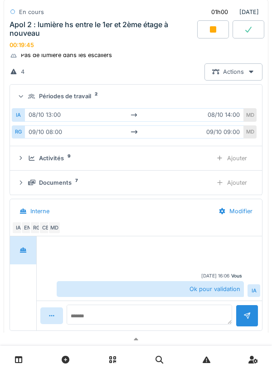
click at [25, 100] on div at bounding box center [20, 96] width 9 height 7
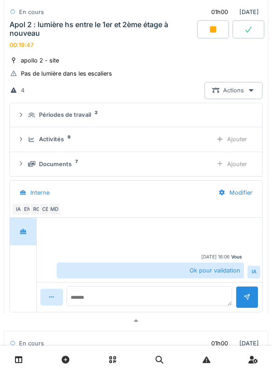
click at [204, 25] on div at bounding box center [213, 29] width 32 height 18
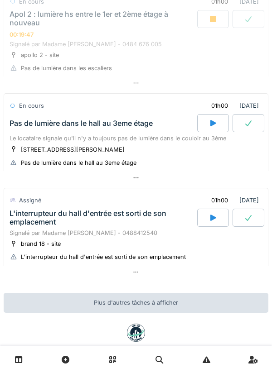
scroll to position [420, 0]
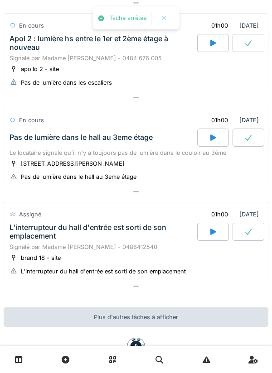
click at [29, 58] on div "Signalé par Madame [PERSON_NAME] - 0484 676 005" at bounding box center [136, 58] width 253 height 9
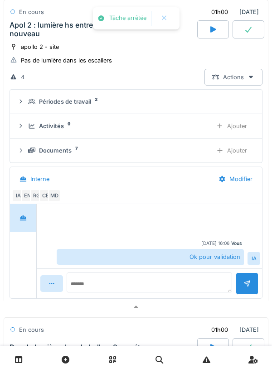
scroll to position [455, 0]
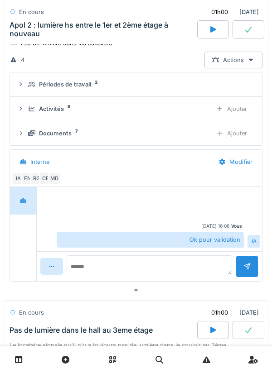
click at [29, 111] on icon at bounding box center [32, 108] width 6 height 5
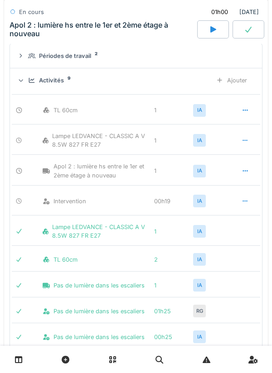
click at [25, 89] on div "Activités 9 Ajouter" at bounding box center [135, 80] width 237 height 17
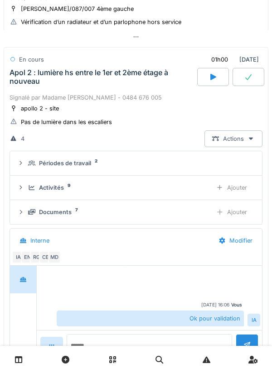
scroll to position [415, 0]
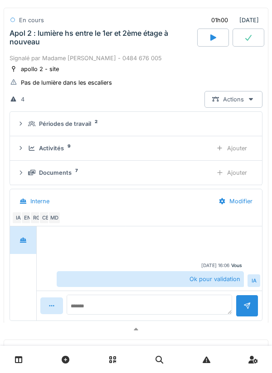
click at [23, 176] on icon at bounding box center [20, 173] width 7 height 6
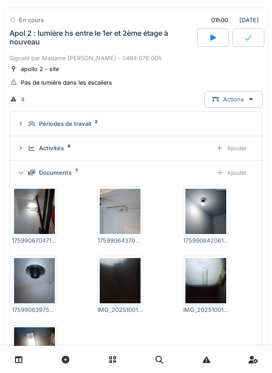
click at [23, 176] on div "Documents 7 Ajouter" at bounding box center [135, 172] width 237 height 17
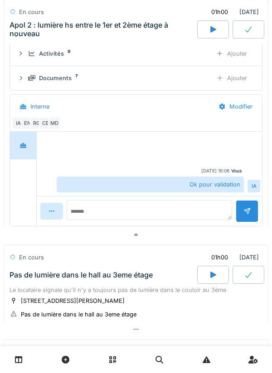
scroll to position [513, 0]
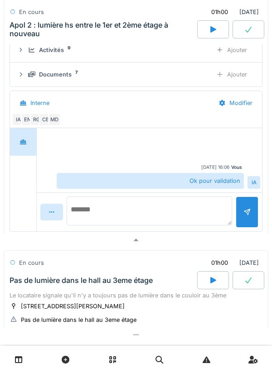
click at [178, 219] on textarea at bounding box center [149, 211] width 165 height 29
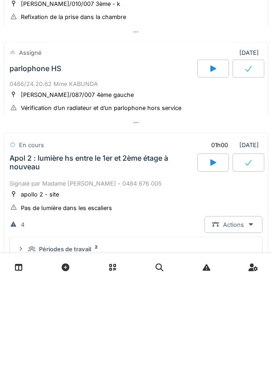
click at [111, 253] on div "Apol 2 : lumière hs entre le 1er et 2ème étage à nouveau" at bounding box center [103, 255] width 186 height 17
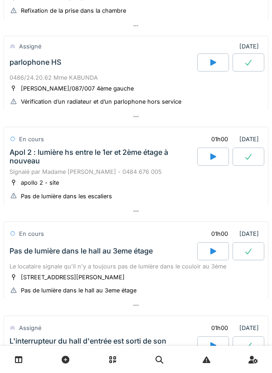
click at [107, 159] on div "Apol 2 : lumière hs entre le 1er et 2ème étage à nouveau" at bounding box center [103, 156] width 186 height 17
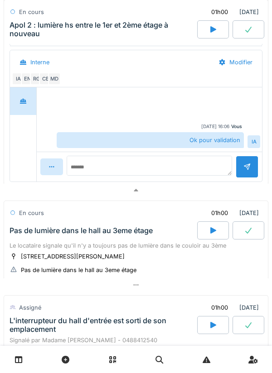
scroll to position [556, 0]
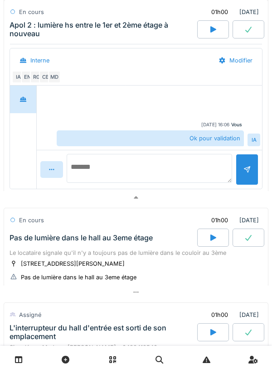
click at [142, 172] on textarea at bounding box center [149, 168] width 165 height 29
type textarea "**********"
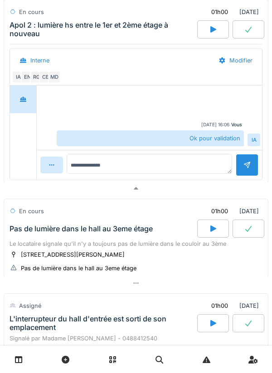
click at [246, 176] on div at bounding box center [247, 165] width 23 height 22
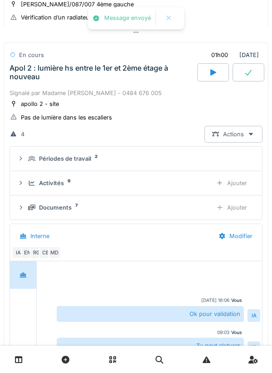
scroll to position [378, 0]
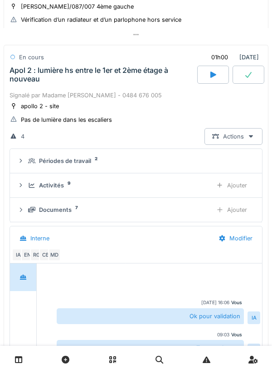
click at [246, 77] on icon at bounding box center [248, 75] width 6 height 6
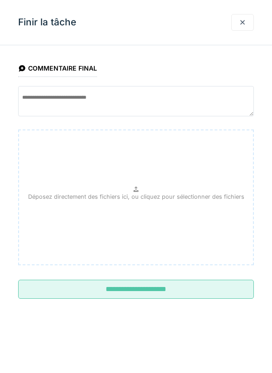
click at [204, 294] on input "**********" at bounding box center [136, 289] width 236 height 19
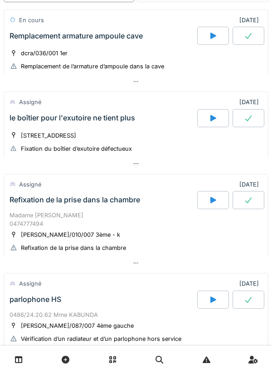
scroll to position [69, 0]
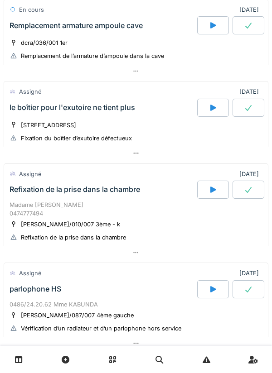
click at [208, 105] on icon at bounding box center [212, 107] width 9 height 7
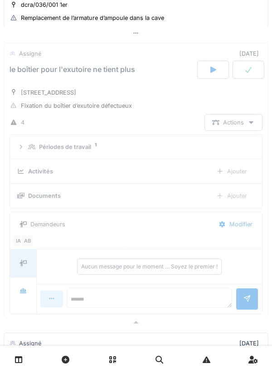
scroll to position [114, 0]
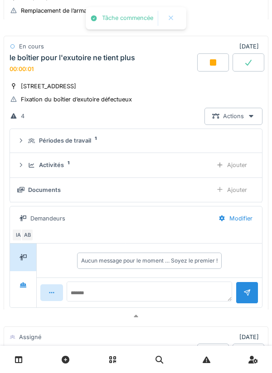
click at [30, 167] on icon at bounding box center [31, 166] width 7 height 6
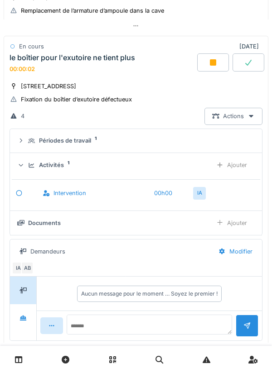
click at [243, 161] on div "Ajouter" at bounding box center [231, 165] width 46 height 17
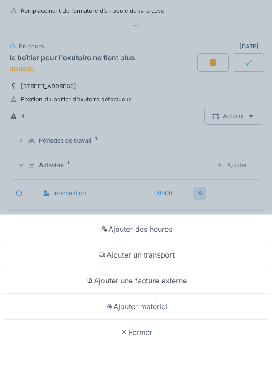
click at [172, 257] on div "Ajouter un transport" at bounding box center [135, 255] width 267 height 26
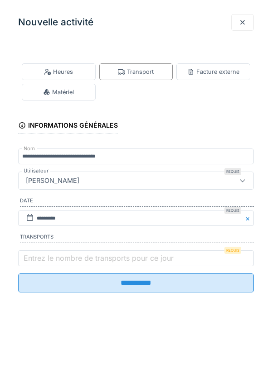
click at [42, 260] on label "Entrez le nombre de transports pour ce jour" at bounding box center [99, 258] width 154 height 11
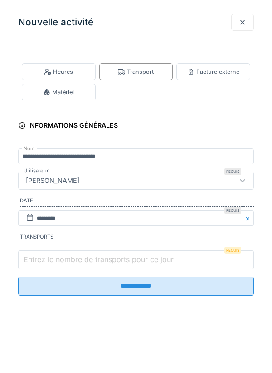
click at [42, 260] on input "Entrez le nombre de transports pour ce jour" at bounding box center [136, 260] width 236 height 19
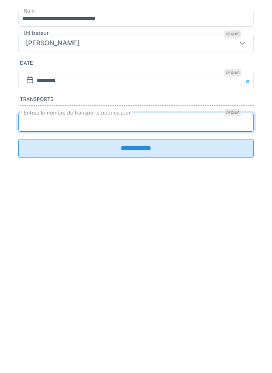
type input "*"
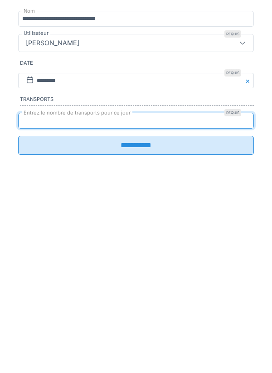
click at [29, 291] on input "**********" at bounding box center [136, 283] width 236 height 19
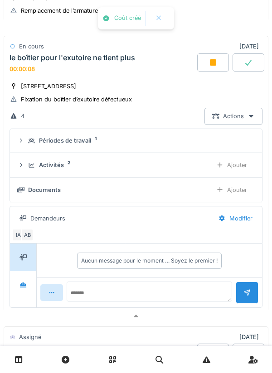
click at [33, 169] on div "Activités 2" at bounding box center [116, 165] width 177 height 9
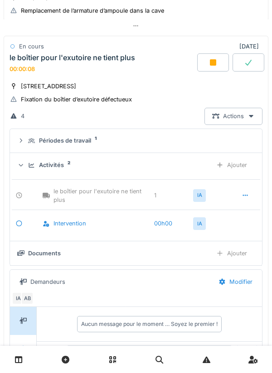
click at [32, 165] on icon at bounding box center [32, 165] width 6 height 5
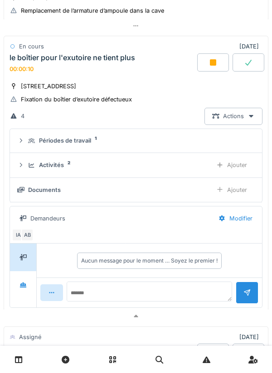
click at [22, 235] on div "AB" at bounding box center [27, 235] width 13 height 13
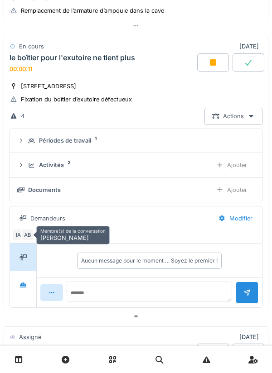
click at [30, 233] on div "AB" at bounding box center [27, 235] width 13 height 13
click at [17, 236] on div "IA" at bounding box center [18, 235] width 13 height 13
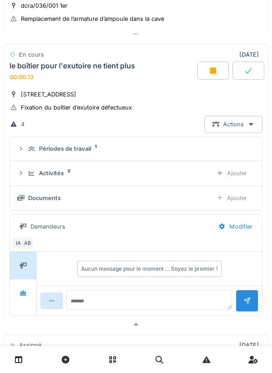
scroll to position [103, 0]
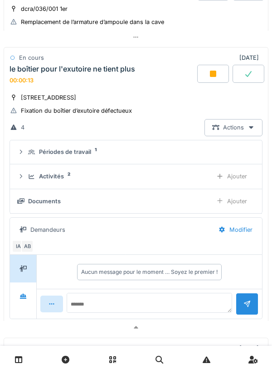
click at [30, 171] on div "Activités 2 Ajouter" at bounding box center [135, 176] width 237 height 17
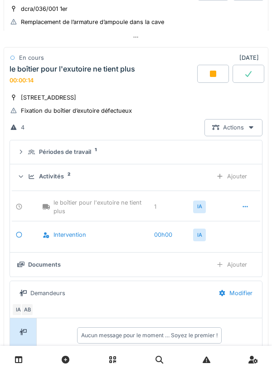
click at [30, 172] on div "Activités 2 Ajouter" at bounding box center [135, 176] width 237 height 17
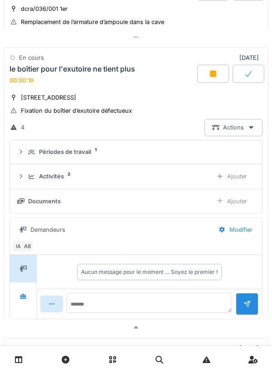
click at [33, 227] on div "Demandeurs" at bounding box center [47, 230] width 35 height 9
click at [31, 229] on div "Demandeurs" at bounding box center [47, 230] width 35 height 9
click at [29, 231] on div "Demandeurs" at bounding box center [42, 230] width 61 height 17
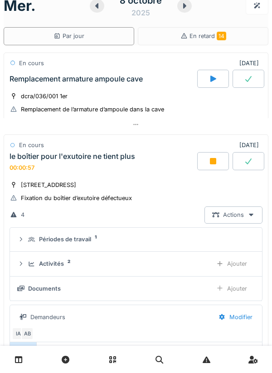
scroll to position [0, 0]
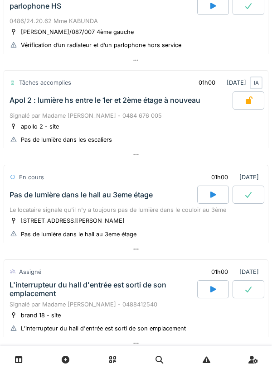
click at [120, 103] on div "Apol 2 : lumière hs entre le 1er et 2ème étage à nouveau" at bounding box center [105, 100] width 191 height 9
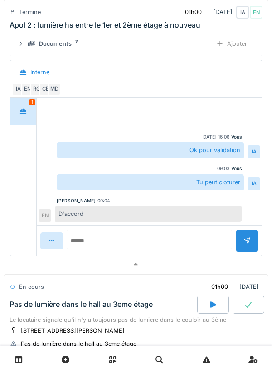
scroll to position [744, 0]
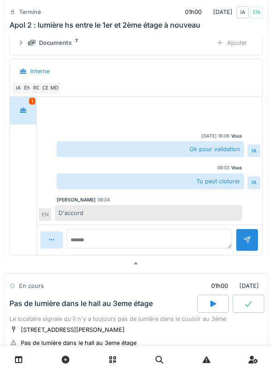
click at [29, 119] on div at bounding box center [23, 110] width 23 height 17
click at [24, 119] on div at bounding box center [23, 110] width 23 height 17
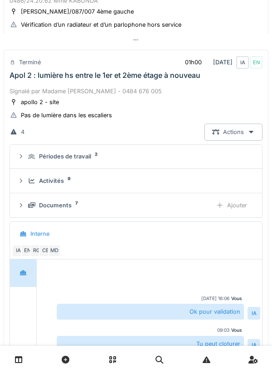
scroll to position [579, 0]
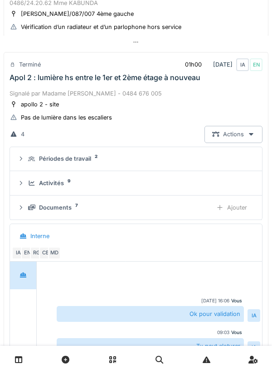
click at [127, 77] on div "Apol 2 : lumière hs entre le 1er et 2ème étage à nouveau" at bounding box center [105, 77] width 191 height 9
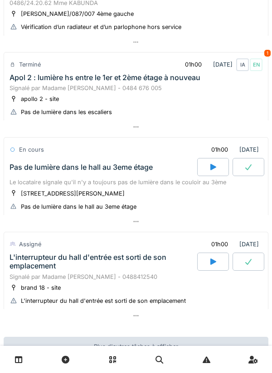
click at [44, 91] on div "Signalé par Madame [PERSON_NAME] - 0484 676 005" at bounding box center [136, 88] width 253 height 9
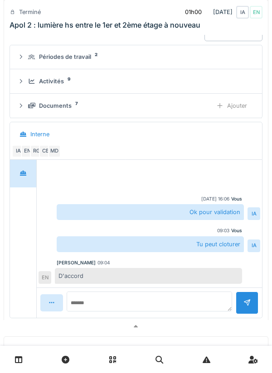
scroll to position [692, 0]
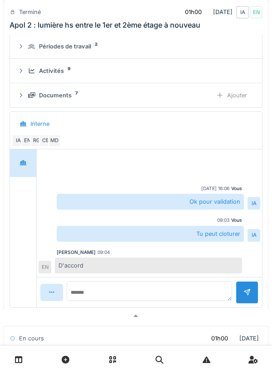
click at [21, 74] on icon at bounding box center [20, 71] width 7 height 6
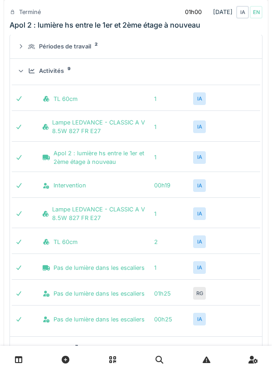
click at [29, 74] on icon at bounding box center [31, 71] width 7 height 6
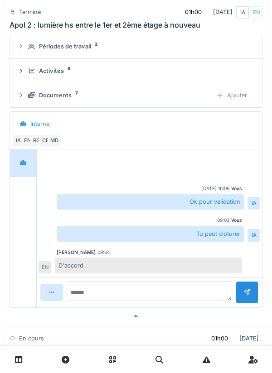
click at [24, 51] on div "Périodes de travail 2" at bounding box center [135, 46] width 237 height 9
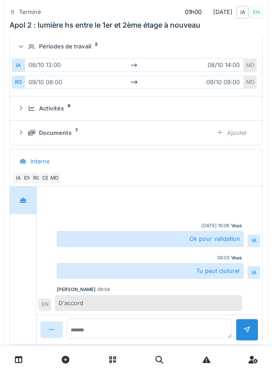
click at [24, 52] on summary "Périodes de travail 2" at bounding box center [136, 47] width 245 height 17
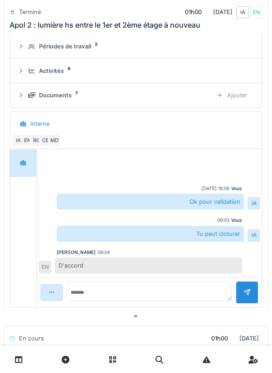
click at [15, 79] on summary "Activités 9" at bounding box center [136, 71] width 245 height 17
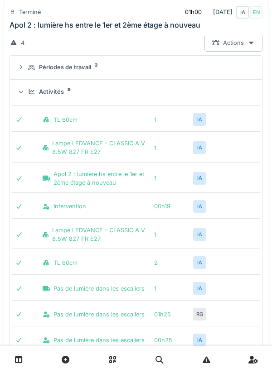
scroll to position [670, 0]
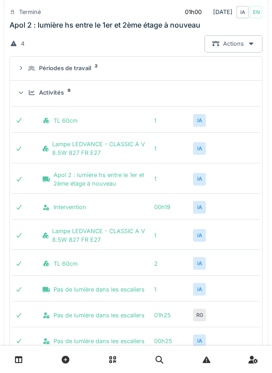
click at [23, 97] on icon at bounding box center [21, 92] width 6 height 7
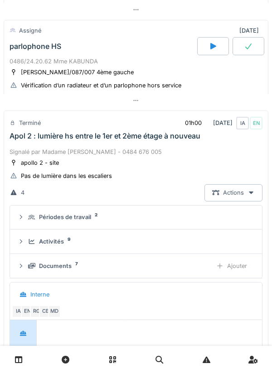
scroll to position [517, 0]
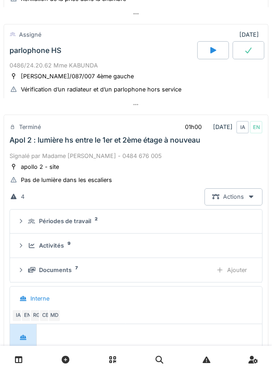
click at [15, 145] on div "Apol 2 : lumière hs entre le 1er et 2ème étage à nouveau" at bounding box center [105, 140] width 191 height 9
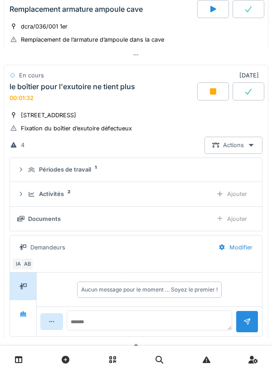
scroll to position [81, 0]
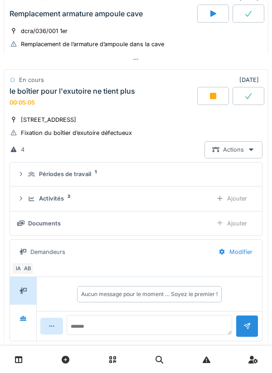
click at [231, 222] on div "Ajouter" at bounding box center [231, 223] width 46 height 17
click at [243, 222] on div "Ajouter" at bounding box center [231, 223] width 46 height 17
click at [29, 201] on icon at bounding box center [32, 198] width 6 height 5
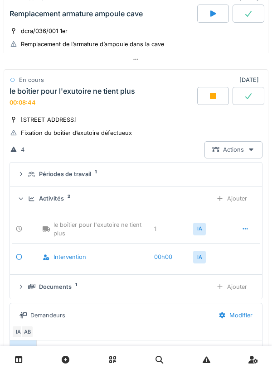
click at [28, 201] on icon at bounding box center [31, 199] width 7 height 6
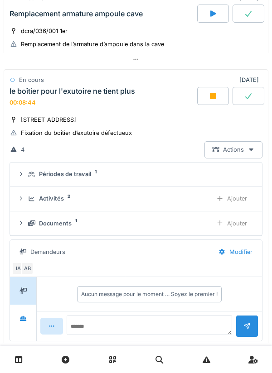
click at [29, 224] on icon at bounding box center [31, 224] width 7 height 6
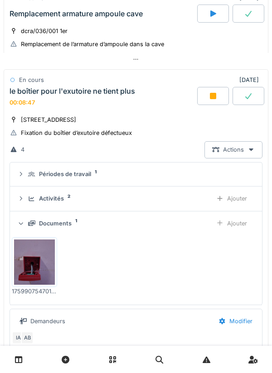
click at [32, 225] on icon at bounding box center [31, 223] width 7 height 5
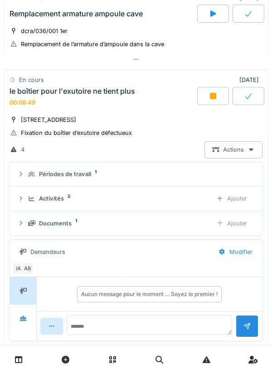
click at [231, 223] on div "Ajouter" at bounding box center [231, 223] width 46 height 17
click at [71, 221] on div "Documents 1" at bounding box center [116, 223] width 177 height 9
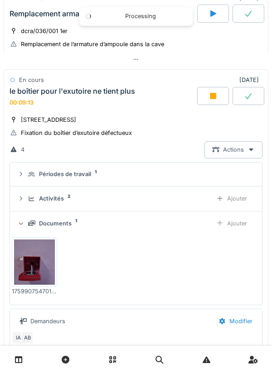
click at [64, 223] on div "Documents" at bounding box center [55, 223] width 33 height 9
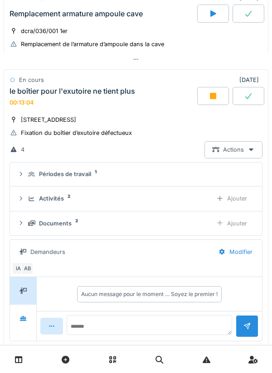
click at [58, 206] on div "Activités 2 Ajouter" at bounding box center [135, 198] width 237 height 17
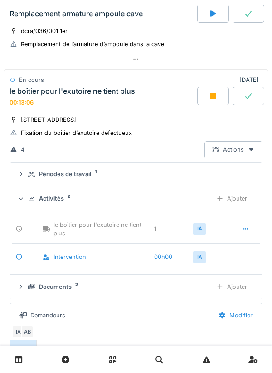
click at [63, 207] on div "Activités 2 Ajouter" at bounding box center [135, 198] width 237 height 17
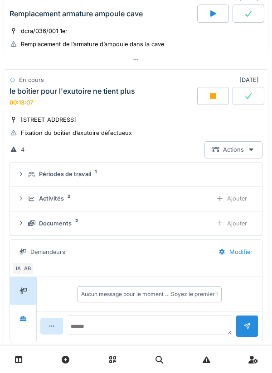
click at [65, 219] on div "Documents" at bounding box center [55, 223] width 33 height 9
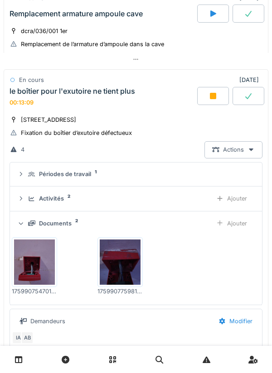
click at [65, 217] on div "Documents 2 Ajouter" at bounding box center [135, 223] width 237 height 17
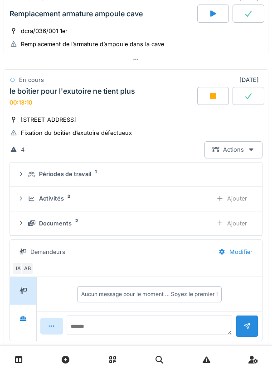
click at [239, 224] on div "Ajouter" at bounding box center [231, 223] width 46 height 17
click at [239, 226] on div "Ajouter" at bounding box center [231, 223] width 46 height 17
click at [15, 191] on summary "Activités 2 Ajouter" at bounding box center [136, 198] width 245 height 17
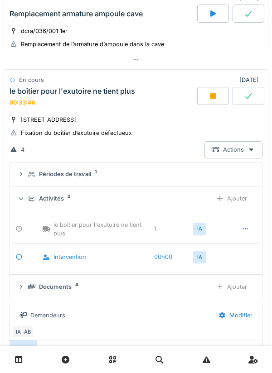
click at [239, 193] on div "Ajouter" at bounding box center [231, 198] width 46 height 17
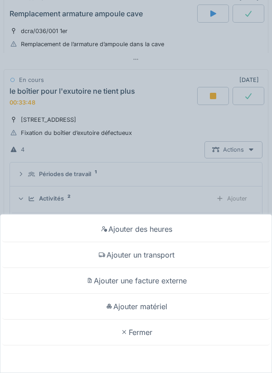
click at [225, 221] on div "Ajouter des heures" at bounding box center [135, 230] width 267 height 26
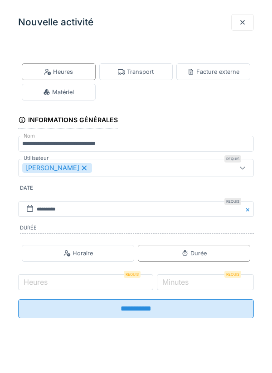
click at [80, 88] on div "Matériel" at bounding box center [59, 92] width 74 height 17
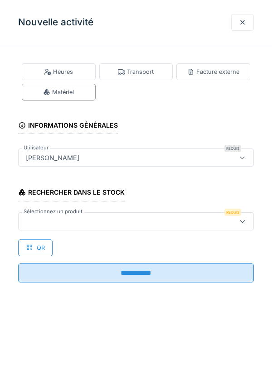
click at [146, 225] on div at bounding box center [121, 222] width 198 height 10
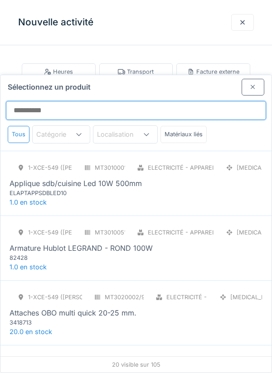
click at [170, 101] on input "Sélectionnez un produit" at bounding box center [136, 110] width 260 height 19
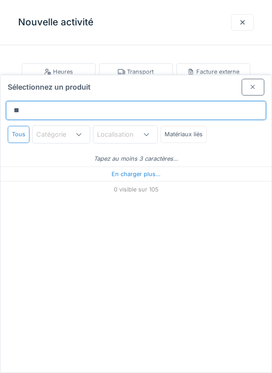
type input "***"
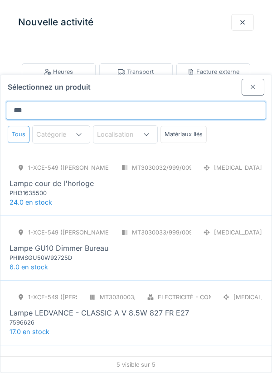
scroll to position [83, 0]
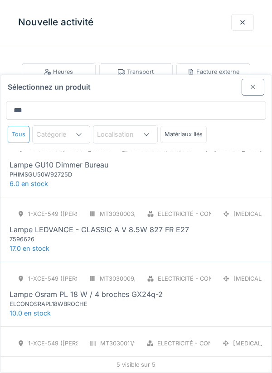
click at [119, 206] on div "MT3030003/999/009" at bounding box center [108, 214] width 54 height 17
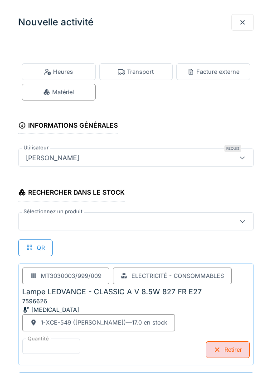
scroll to position [0, 0]
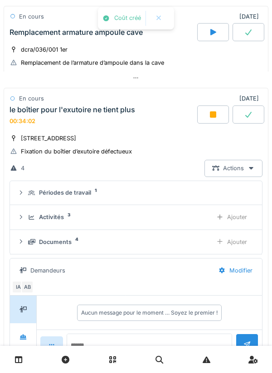
scroll to position [54, 0]
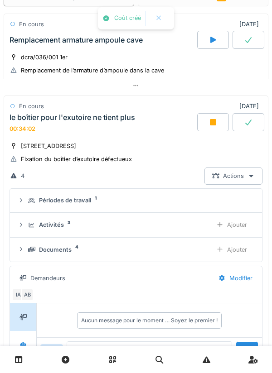
click at [29, 229] on div "Activités 3" at bounding box center [116, 225] width 177 height 9
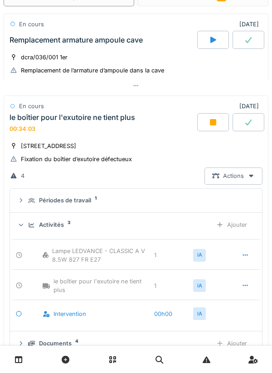
click at [26, 219] on div "Activités 3 Ajouter" at bounding box center [135, 225] width 237 height 17
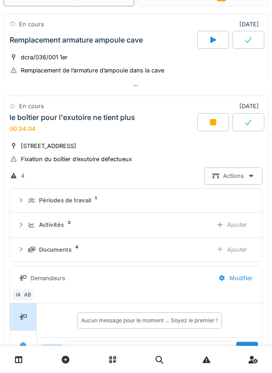
click at [25, 242] on div "Documents 4 Ajouter" at bounding box center [135, 250] width 237 height 17
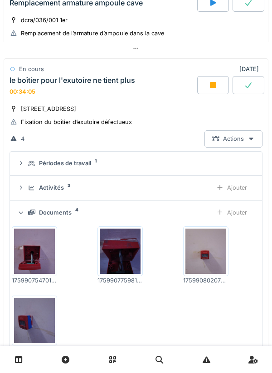
scroll to position [94, 0]
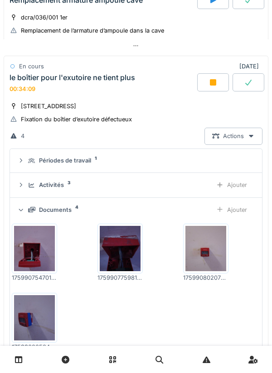
click at [14, 206] on summary "Documents 4 Ajouter" at bounding box center [136, 210] width 245 height 17
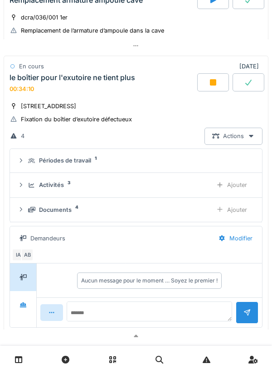
click at [22, 217] on div "Documents 4 Ajouter" at bounding box center [135, 210] width 237 height 17
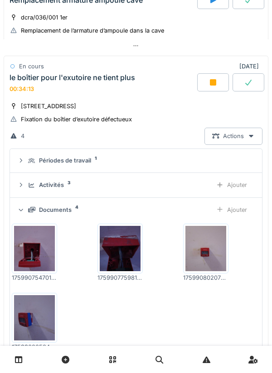
click at [23, 211] on icon at bounding box center [21, 209] width 6 height 7
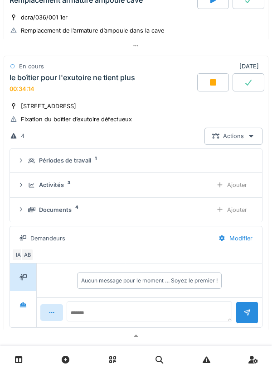
click at [28, 193] on div "Activités 3 Ajouter" at bounding box center [135, 185] width 237 height 17
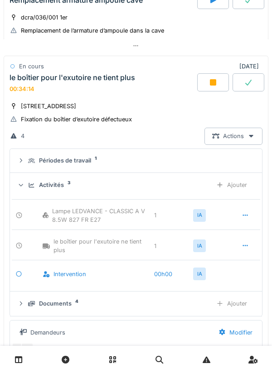
click at [23, 186] on icon at bounding box center [21, 185] width 6 height 7
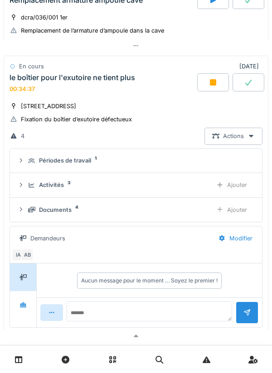
click at [30, 185] on icon at bounding box center [31, 186] width 7 height 6
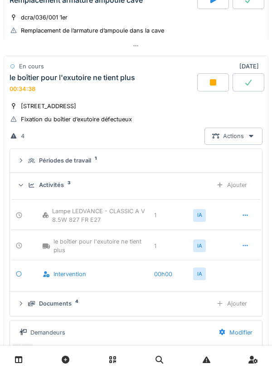
click at [26, 185] on div "Activités 3 Ajouter" at bounding box center [135, 185] width 237 height 17
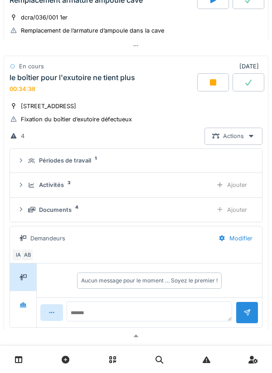
click at [28, 209] on icon at bounding box center [31, 209] width 7 height 5
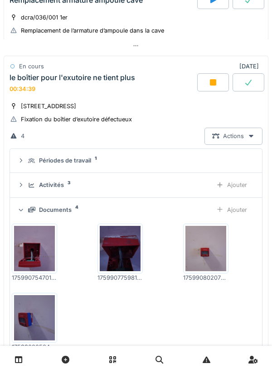
click at [27, 210] on div "Documents 4 Ajouter" at bounding box center [135, 210] width 237 height 17
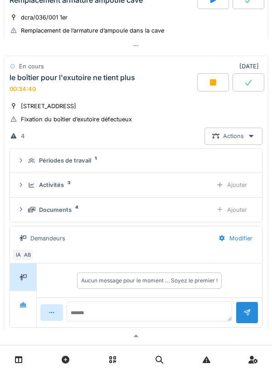
click at [30, 167] on summary "Périodes de travail 1" at bounding box center [136, 161] width 245 height 17
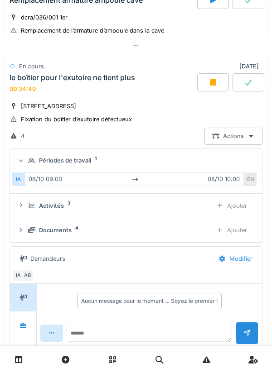
click at [29, 163] on icon at bounding box center [31, 161] width 7 height 6
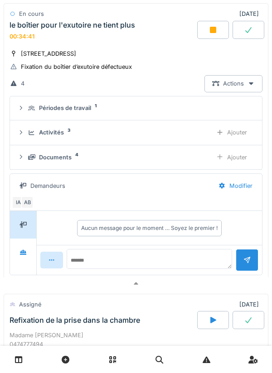
scroll to position [150, 0]
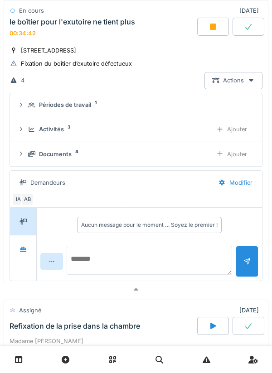
click at [170, 264] on textarea at bounding box center [149, 260] width 165 height 29
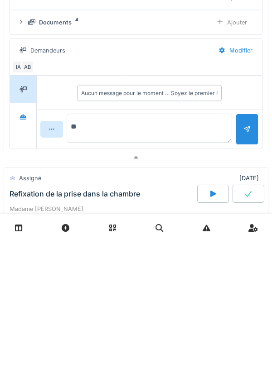
type textarea "*"
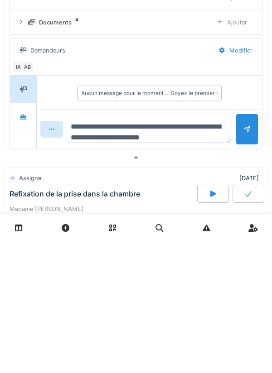
click at [168, 274] on textarea "**********" at bounding box center [149, 260] width 165 height 29
click at [203, 275] on textarea "**********" at bounding box center [149, 260] width 165 height 29
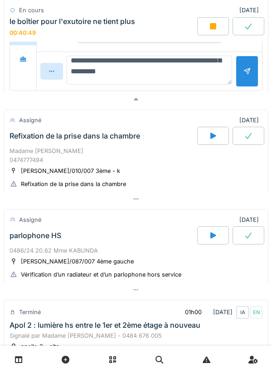
scroll to position [32, 0]
type textarea "**********"
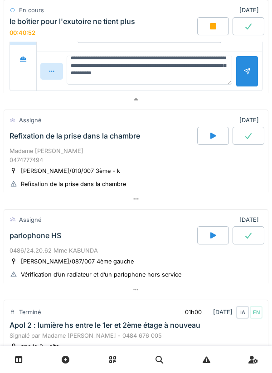
click at [243, 75] on div at bounding box center [246, 71] width 7 height 9
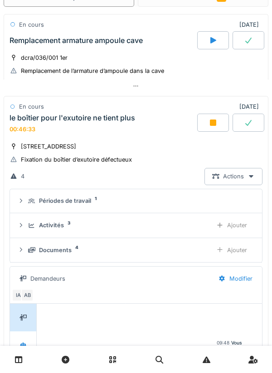
scroll to position [68, 0]
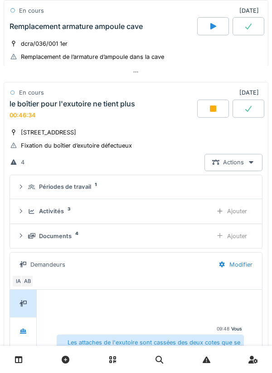
click at [29, 236] on icon at bounding box center [31, 236] width 7 height 6
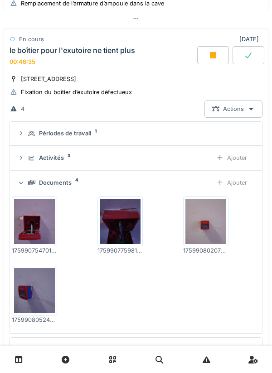
scroll to position [123, 0]
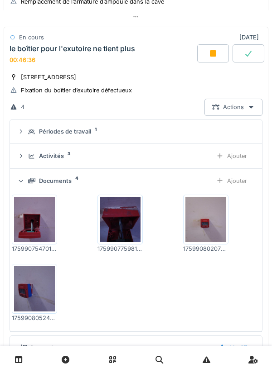
click at [237, 182] on div "Ajouter" at bounding box center [231, 181] width 46 height 17
click at [27, 179] on div "Documents 4 Ajouter" at bounding box center [135, 181] width 237 height 17
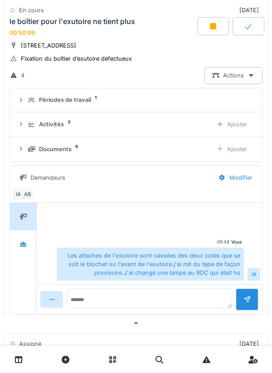
scroll to position [113, 0]
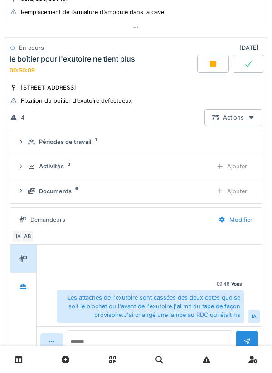
click at [207, 67] on div at bounding box center [213, 64] width 32 height 18
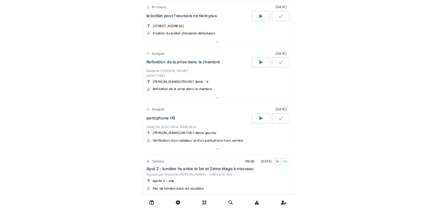
scroll to position [242, 0]
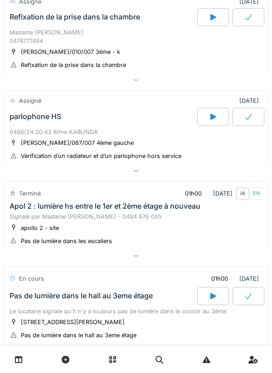
click at [17, 191] on div "Terminé" at bounding box center [26, 193] width 32 height 13
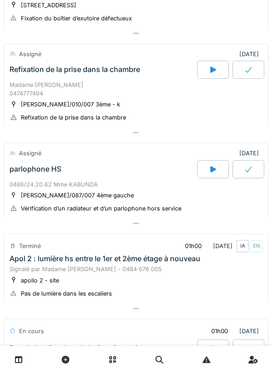
scroll to position [185, 0]
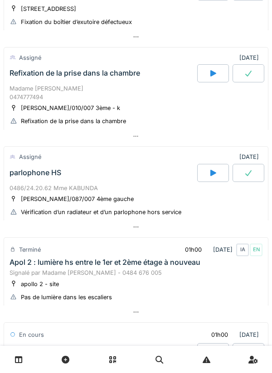
click at [218, 73] on div at bounding box center [213, 73] width 32 height 18
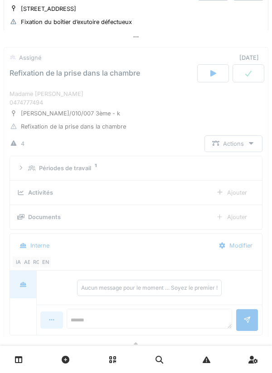
scroll to position [197, 0]
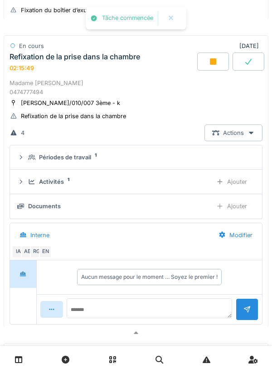
click at [45, 187] on div "Activités 1 Ajouter" at bounding box center [135, 182] width 237 height 17
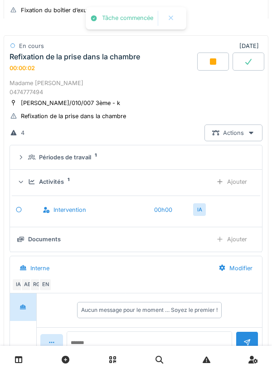
click at [237, 178] on div "Ajouter" at bounding box center [231, 182] width 46 height 17
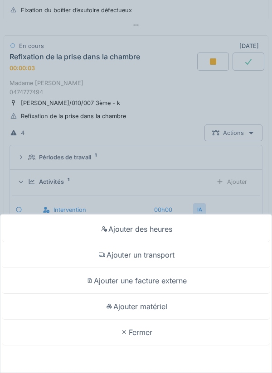
click at [158, 261] on div "Ajouter un transport" at bounding box center [135, 255] width 267 height 26
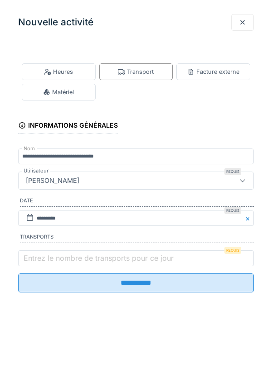
click at [105, 288] on input "**********" at bounding box center [136, 283] width 236 height 19
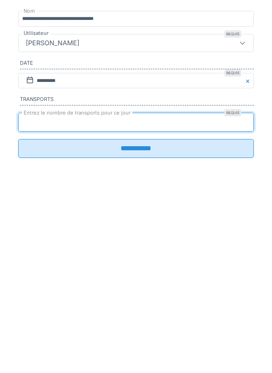
type input "*"
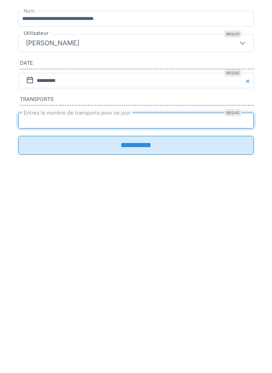
click at [45, 291] on input "**********" at bounding box center [136, 283] width 236 height 19
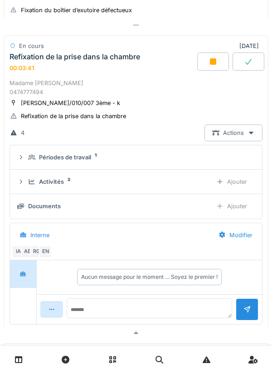
click at [261, 96] on div "Madame [PERSON_NAME] 0474777494" at bounding box center [136, 87] width 253 height 17
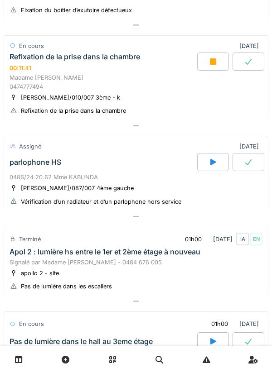
click at [266, 213] on div at bounding box center [136, 216] width 265 height 13
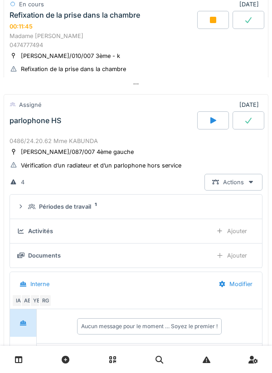
scroll to position [229, 0]
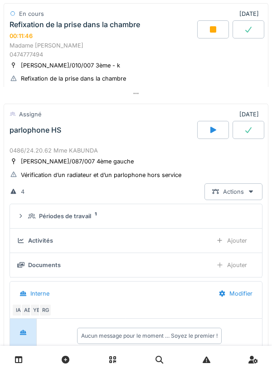
click at [125, 149] on div "0486/24.20.62 Mme KABUNDA" at bounding box center [136, 150] width 253 height 9
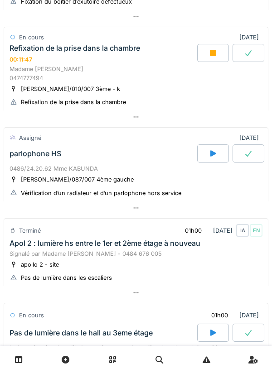
scroll to position [184, 0]
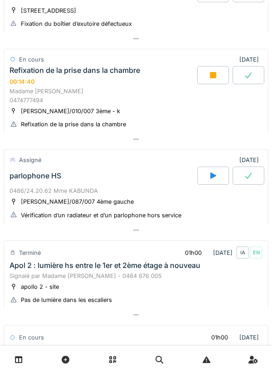
click at [94, 80] on div "Refixation de la prise dans la chambre 00:14:40" at bounding box center [102, 75] width 189 height 19
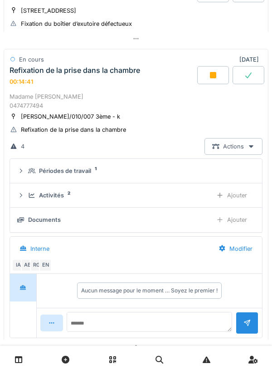
scroll to position [197, 0]
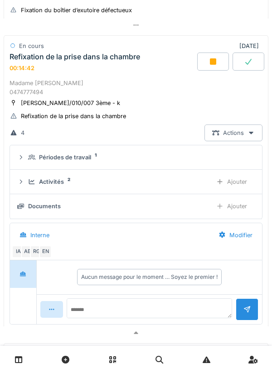
click at [74, 162] on div "Périodes de travail" at bounding box center [65, 157] width 52 height 9
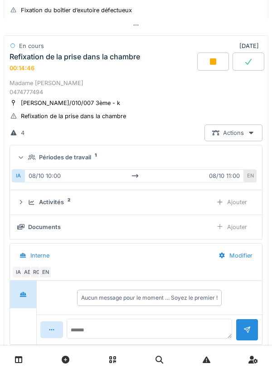
click at [69, 157] on div "Périodes de travail" at bounding box center [65, 157] width 52 height 9
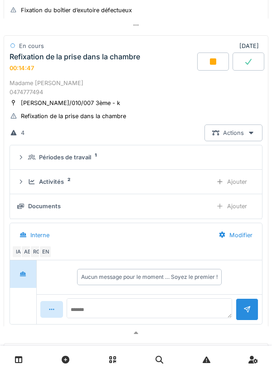
click at [73, 71] on div "Refixation de la prise dans la chambre 00:14:47" at bounding box center [102, 62] width 189 height 19
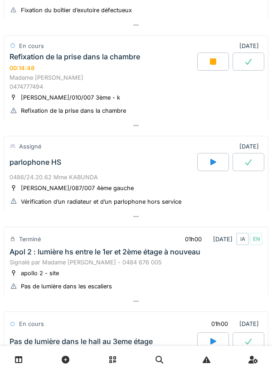
click at [102, 71] on div "Refixation de la prise dans la chambre 00:14:48" at bounding box center [102, 62] width 189 height 19
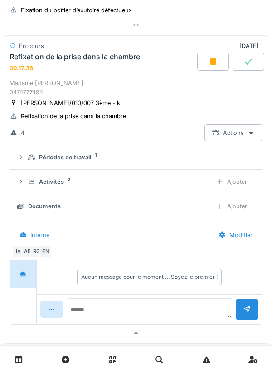
click at [67, 186] on div "Activités 2" at bounding box center [116, 182] width 177 height 9
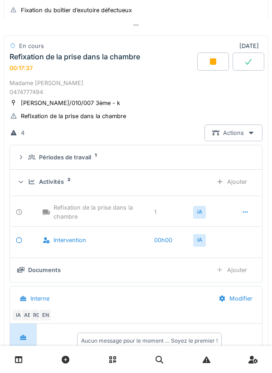
click at [64, 183] on div "Activités 2" at bounding box center [116, 182] width 177 height 9
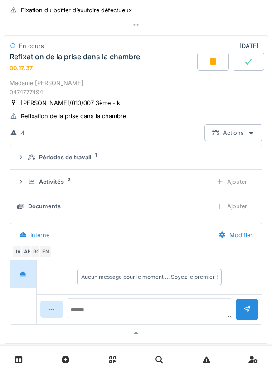
click at [241, 210] on div "Ajouter" at bounding box center [231, 206] width 46 height 17
click at [145, 65] on div "Refixation de la prise dans la chambre 00:20:51" at bounding box center [102, 62] width 189 height 19
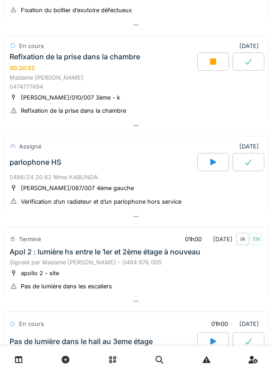
click at [44, 70] on div "Refixation de la prise dans la chambre 00:20:52" at bounding box center [102, 62] width 189 height 19
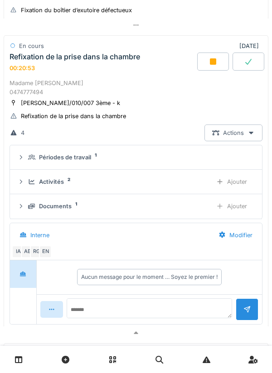
click at [30, 184] on icon at bounding box center [31, 182] width 7 height 6
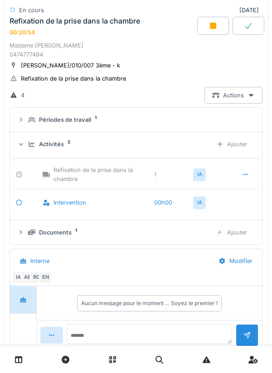
scroll to position [243, 0]
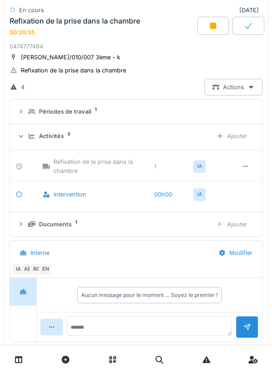
click at [28, 138] on icon at bounding box center [31, 136] width 7 height 6
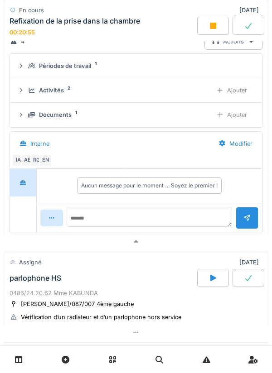
scroll to position [290, 0]
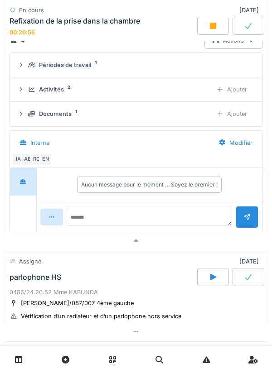
click at [25, 122] on div "Documents 1 Ajouter" at bounding box center [135, 114] width 237 height 17
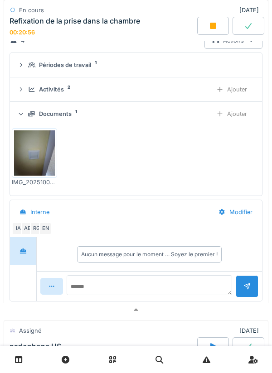
click at [26, 115] on div "Documents 1 Ajouter" at bounding box center [135, 114] width 237 height 17
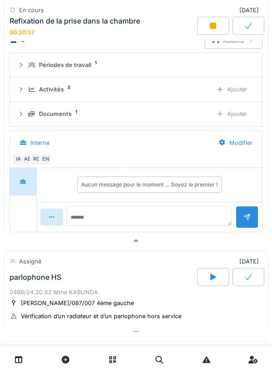
scroll to position [283, 0]
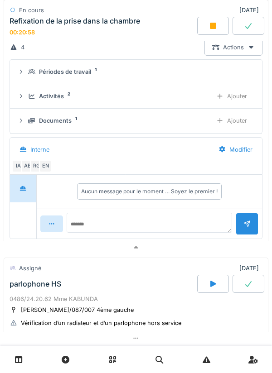
click at [34, 74] on icon at bounding box center [31, 72] width 7 height 6
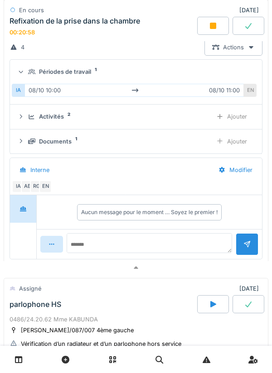
click at [25, 72] on div "Périodes de travail 1" at bounding box center [135, 72] width 237 height 9
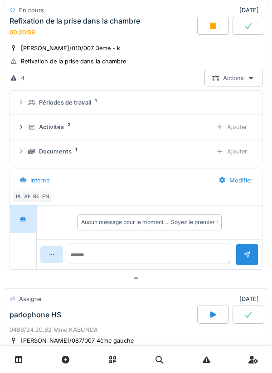
scroll to position [252, 0]
click at [46, 50] on div "[PERSON_NAME]/010/007 3ème - k" at bounding box center [70, 48] width 99 height 9
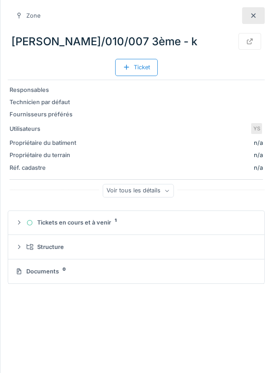
click at [258, 21] on div at bounding box center [253, 15] width 23 height 17
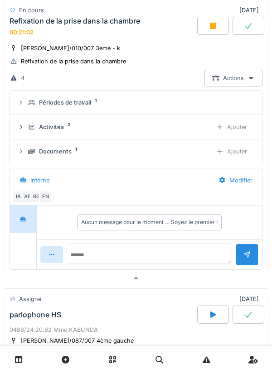
click at [124, 22] on div "Refixation de la prise dans la chambre" at bounding box center [75, 21] width 131 height 9
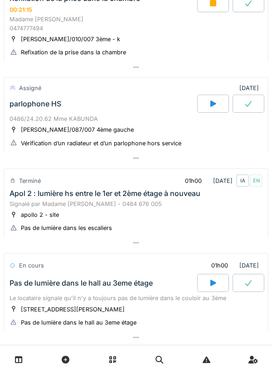
scroll to position [255, 0]
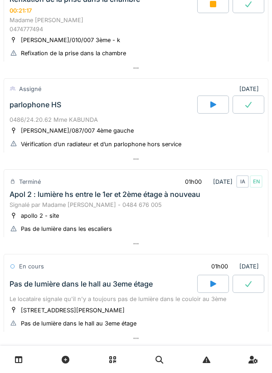
click at [39, 91] on div "Assigné" at bounding box center [30, 89] width 22 height 9
click at [55, 103] on div "parlophone HS" at bounding box center [36, 105] width 52 height 9
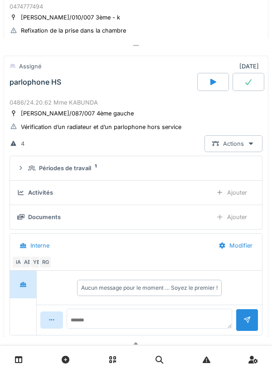
scroll to position [298, 0]
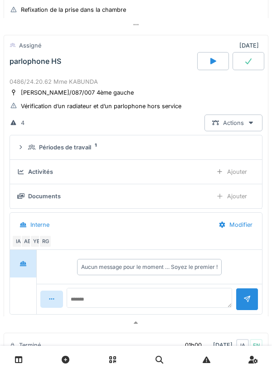
click at [29, 150] on icon at bounding box center [31, 148] width 7 height 6
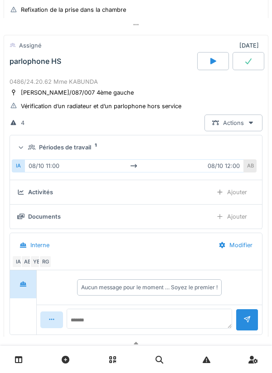
click at [28, 148] on div "Périodes de travail 1" at bounding box center [135, 147] width 237 height 9
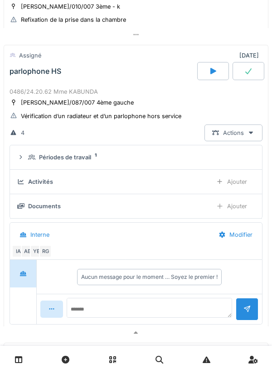
scroll to position [287, 0]
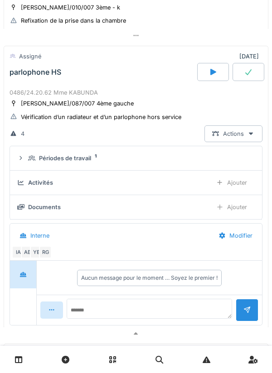
click at [22, 159] on icon at bounding box center [20, 158] width 7 height 6
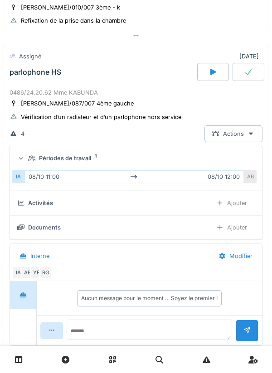
click at [18, 159] on icon at bounding box center [21, 158] width 6 height 7
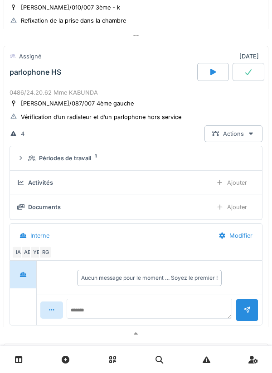
click at [16, 256] on div "IA" at bounding box center [18, 252] width 13 height 13
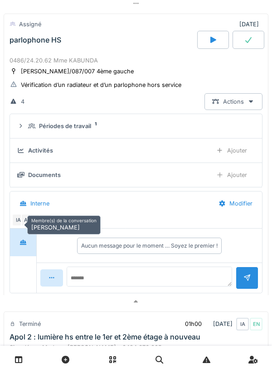
scroll to position [322, 0]
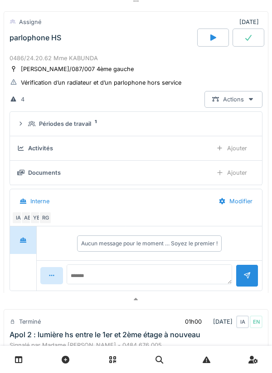
click at [93, 207] on div "Interne" at bounding box center [111, 201] width 199 height 20
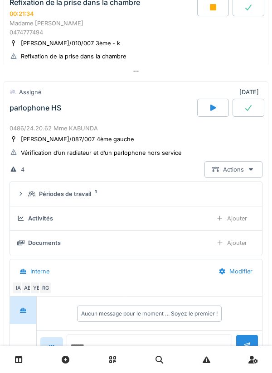
scroll to position [247, 0]
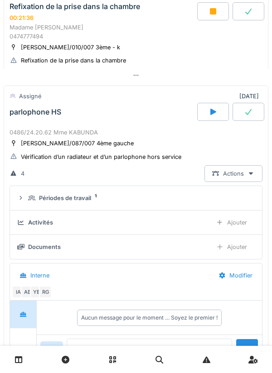
click at [34, 111] on div "parlophone HS" at bounding box center [36, 112] width 52 height 9
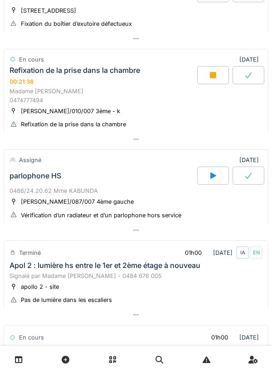
scroll to position [171, 0]
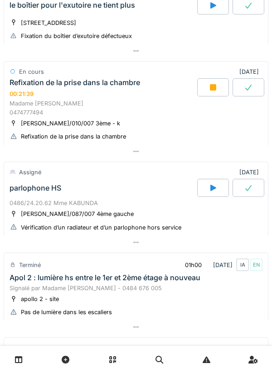
click at [76, 95] on div "Refixation de la prise dans la chambre 00:21:39" at bounding box center [102, 87] width 189 height 19
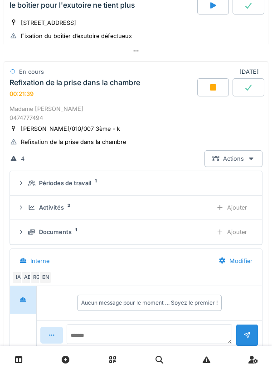
scroll to position [197, 0]
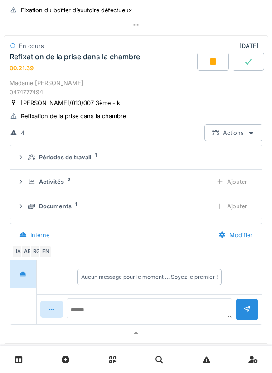
click at [27, 188] on div "Activités 2 Ajouter" at bounding box center [135, 182] width 237 height 17
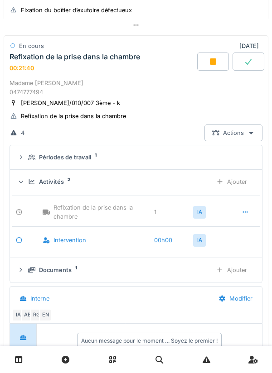
click at [31, 182] on icon at bounding box center [31, 182] width 7 height 6
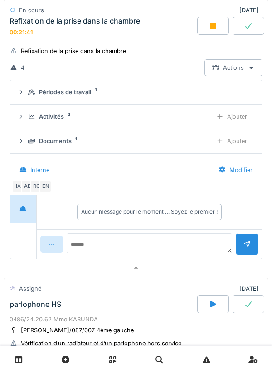
scroll to position [264, 0]
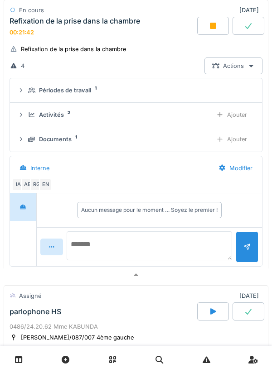
click at [171, 241] on textarea at bounding box center [149, 246] width 165 height 29
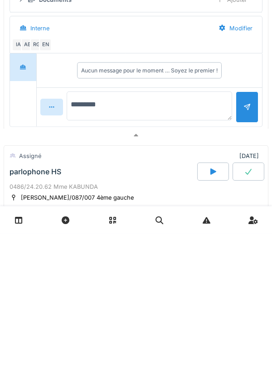
type textarea "**********"
click at [105, 242] on textarea "**********" at bounding box center [149, 246] width 165 height 29
click at [184, 251] on textarea "**********" at bounding box center [149, 246] width 165 height 29
type textarea "**********"
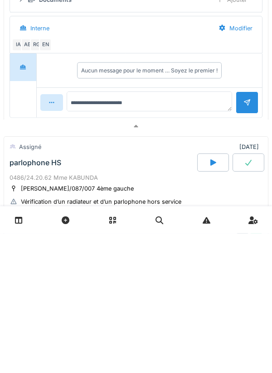
click at [243, 247] on div at bounding box center [246, 242] width 7 height 9
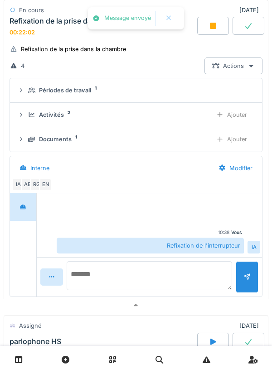
click at [162, 277] on textarea at bounding box center [149, 275] width 165 height 29
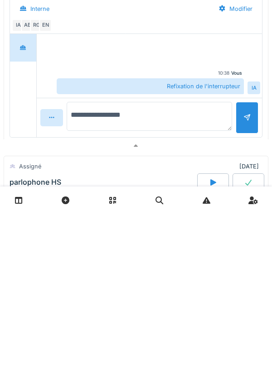
type textarea "**********"
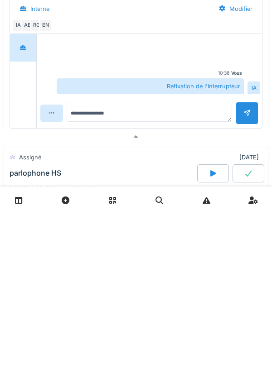
click at [247, 277] on div at bounding box center [246, 272] width 7 height 9
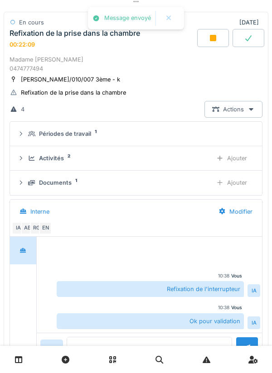
scroll to position [215, 0]
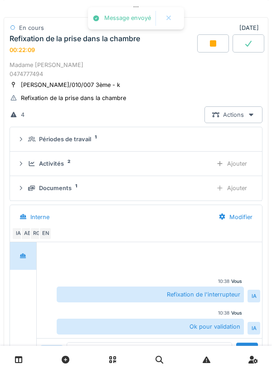
click at [218, 49] on div at bounding box center [213, 43] width 32 height 18
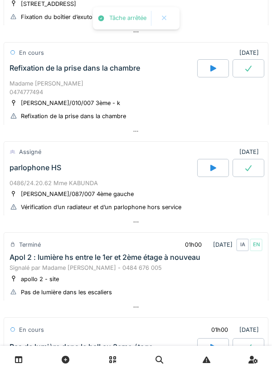
click at [249, 71] on icon at bounding box center [248, 68] width 9 height 7
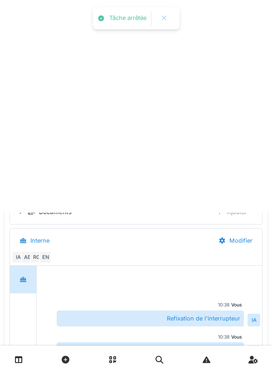
scroll to position [197, 0]
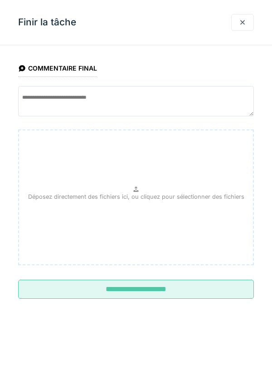
click at [206, 288] on input "**********" at bounding box center [136, 289] width 236 height 19
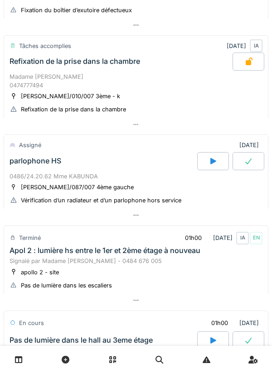
click at [145, 65] on div "Refixation de la prise dans la chambre" at bounding box center [120, 62] width 225 height 18
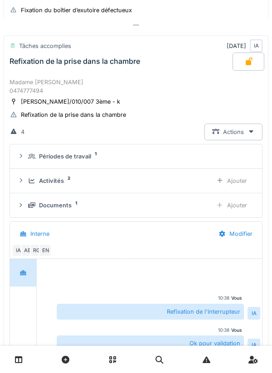
click at [68, 189] on div "Activités 2 Ajouter" at bounding box center [135, 181] width 237 height 17
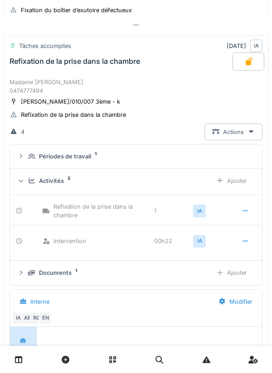
click at [65, 181] on div "Activités 2" at bounding box center [116, 181] width 177 height 9
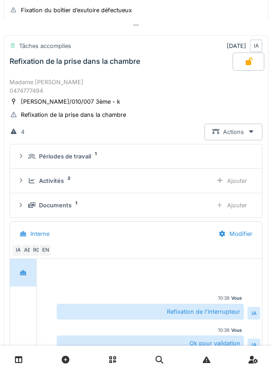
click at [111, 56] on div "Refixation de la prise dans la chambre" at bounding box center [120, 62] width 225 height 18
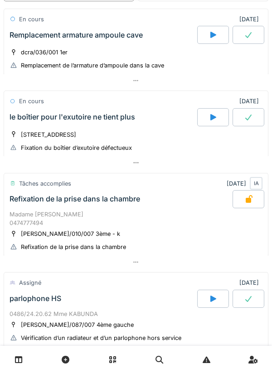
click at [131, 110] on div "le boîtier pour l'exutoire ne tient plus" at bounding box center [102, 117] width 189 height 18
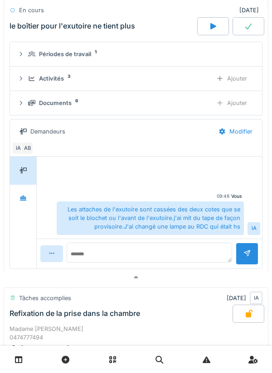
scroll to position [208, 0]
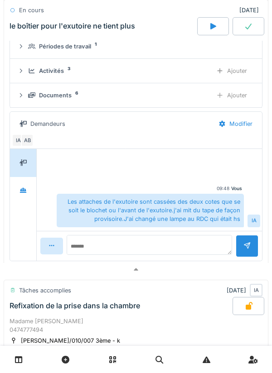
click at [61, 73] on div "Activités" at bounding box center [51, 71] width 25 height 9
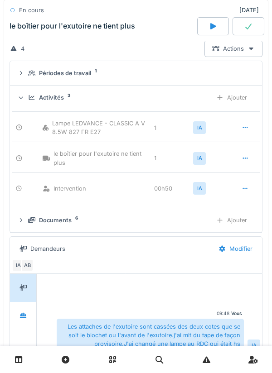
scroll to position [180, 0]
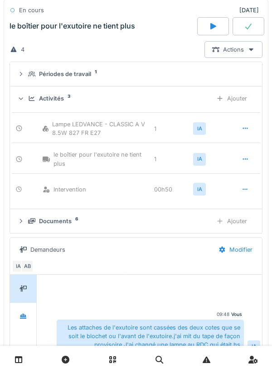
click at [62, 100] on div "Activités" at bounding box center [51, 98] width 25 height 9
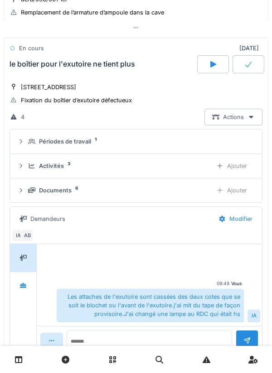
scroll to position [93, 0]
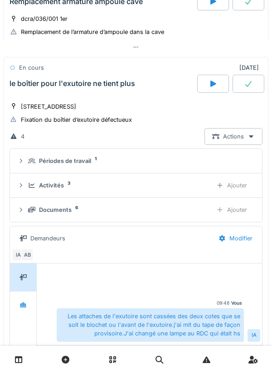
click at [247, 82] on icon at bounding box center [248, 83] width 9 height 7
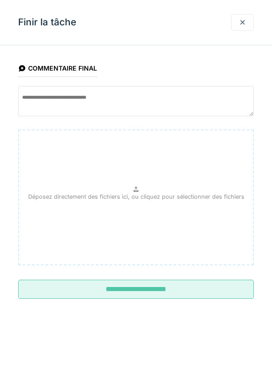
click at [208, 289] on input "**********" at bounding box center [136, 289] width 236 height 19
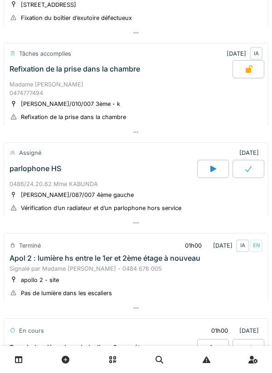
scroll to position [237, 0]
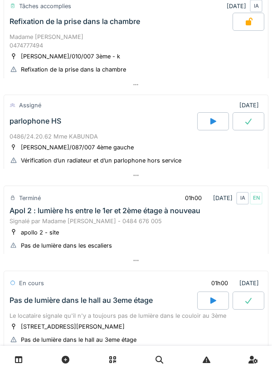
click at [204, 125] on div at bounding box center [213, 121] width 32 height 18
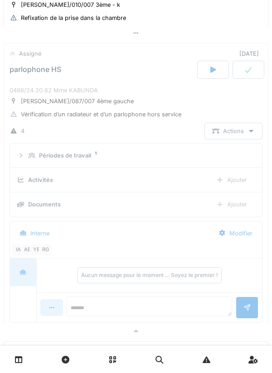
scroll to position [297, 0]
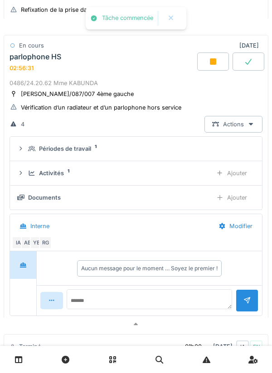
click at [31, 168] on div "Activités 1 Ajouter" at bounding box center [135, 173] width 237 height 17
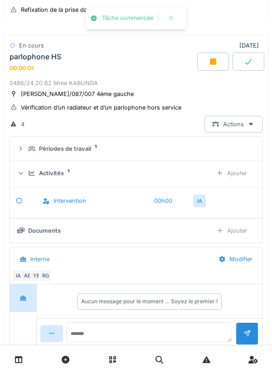
click at [242, 182] on div "Ajouter" at bounding box center [231, 173] width 46 height 17
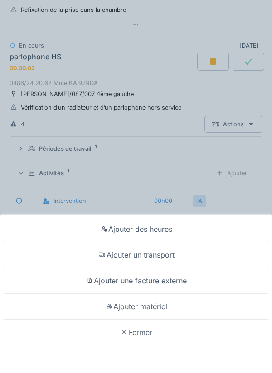
click at [179, 259] on div "Ajouter un transport" at bounding box center [135, 255] width 267 height 26
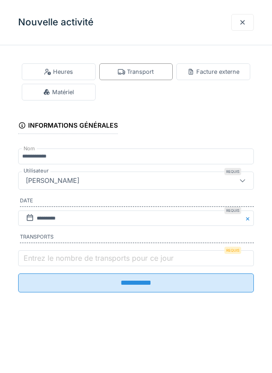
click at [42, 261] on label "Entrez le nombre de transports pour ce jour" at bounding box center [99, 258] width 154 height 11
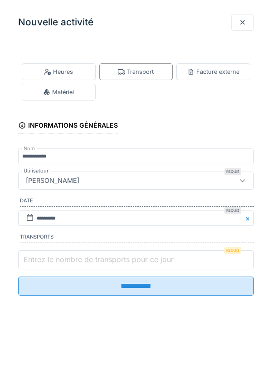
click at [42, 261] on input "Entrez le nombre de transports pour ce jour" at bounding box center [136, 260] width 236 height 19
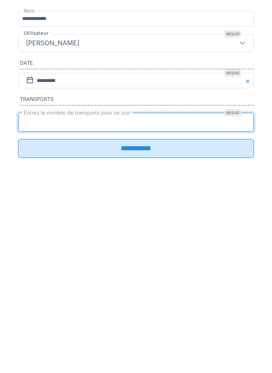
type input "*"
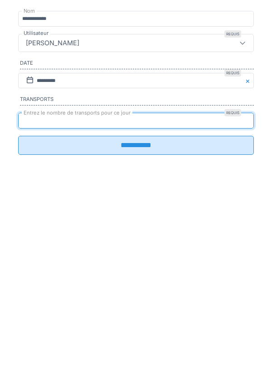
click at [34, 293] on input "**********" at bounding box center [136, 283] width 236 height 19
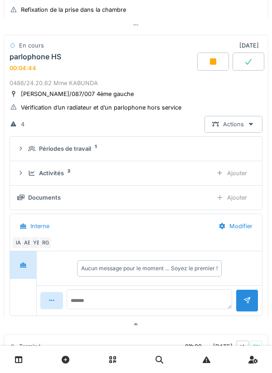
click at [75, 149] on div "Périodes de travail" at bounding box center [65, 149] width 52 height 9
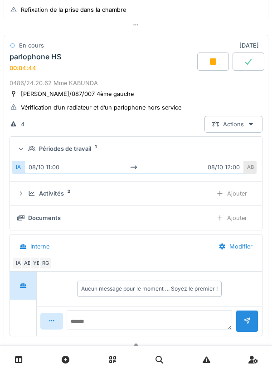
click at [81, 145] on summary "Périodes de travail 1" at bounding box center [136, 148] width 245 height 17
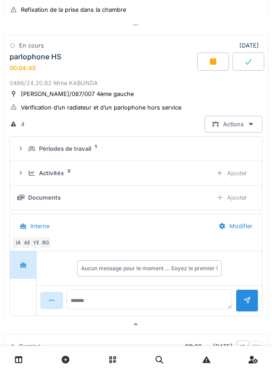
click at [55, 171] on div "Activités" at bounding box center [51, 173] width 25 height 9
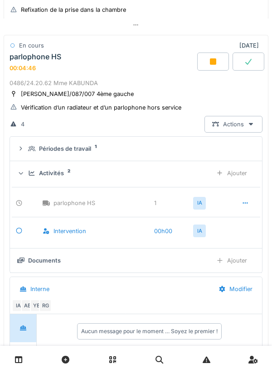
click at [52, 172] on div "Activités" at bounding box center [51, 173] width 25 height 9
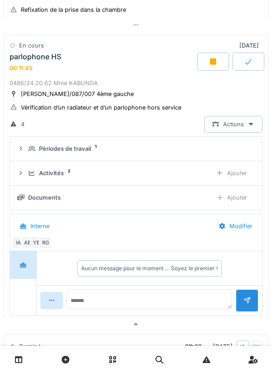
click at [109, 65] on div "parlophone HS 00:11:45" at bounding box center [102, 62] width 189 height 19
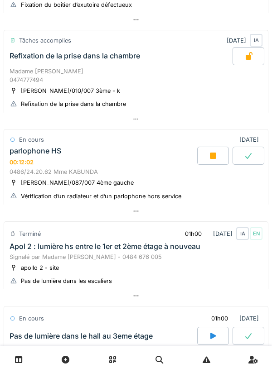
click at [121, 148] on div "parlophone HS 00:12:02" at bounding box center [102, 156] width 189 height 19
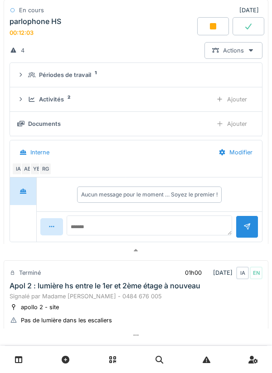
scroll to position [383, 0]
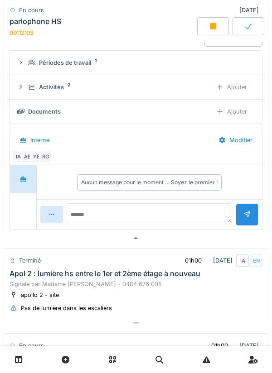
click at [61, 94] on div "Activités 2 Ajouter" at bounding box center [135, 87] width 237 height 17
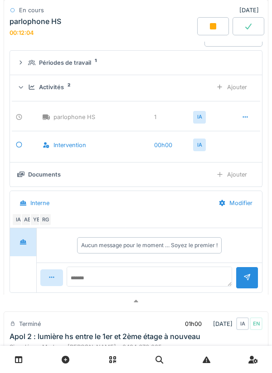
click at [53, 94] on div "Activités 2 Ajouter" at bounding box center [135, 87] width 237 height 17
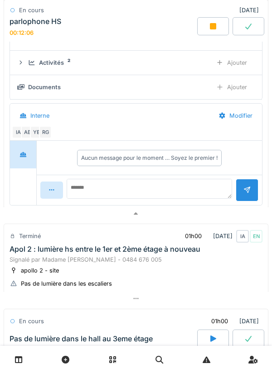
scroll to position [370, 0]
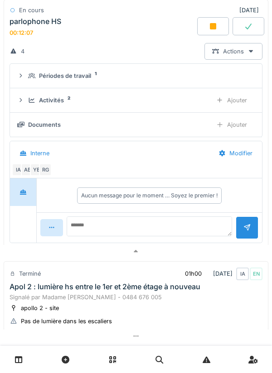
click at [63, 94] on div "Activités 2 Ajouter" at bounding box center [135, 100] width 237 height 17
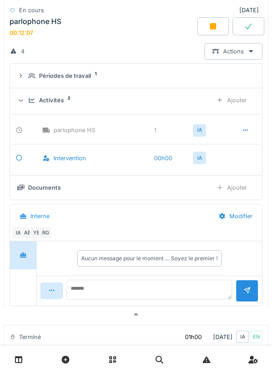
click at [61, 102] on div "Activités" at bounding box center [51, 100] width 25 height 9
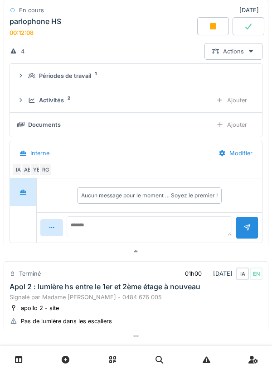
click at [73, 82] on summary "Périodes de travail 1" at bounding box center [136, 76] width 245 height 17
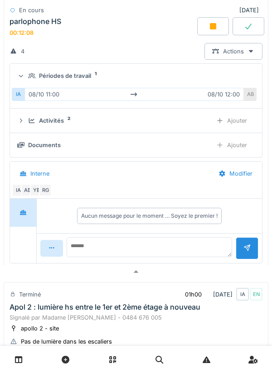
click at [75, 80] on div "Périodes de travail" at bounding box center [65, 76] width 52 height 9
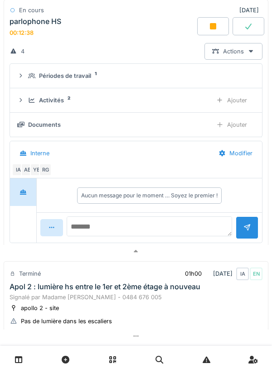
click at [145, 224] on textarea at bounding box center [149, 227] width 165 height 20
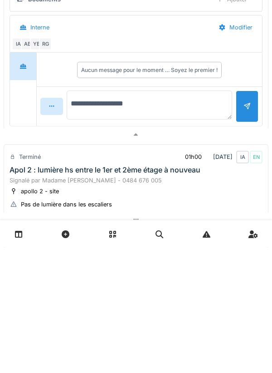
click at [86, 230] on textarea "**********" at bounding box center [149, 231] width 165 height 29
click at [86, 234] on textarea "**********" at bounding box center [149, 231] width 165 height 29
click at [87, 234] on textarea "**********" at bounding box center [149, 231] width 165 height 29
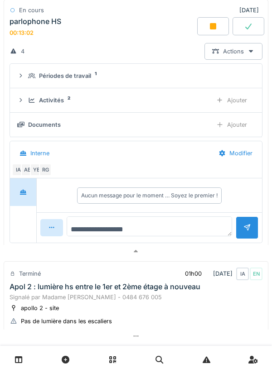
click at [111, 227] on textarea "**********" at bounding box center [149, 227] width 165 height 20
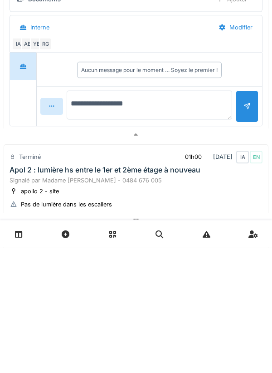
click at [88, 232] on textarea "**********" at bounding box center [149, 231] width 165 height 29
click at [178, 233] on textarea "**********" at bounding box center [149, 231] width 165 height 29
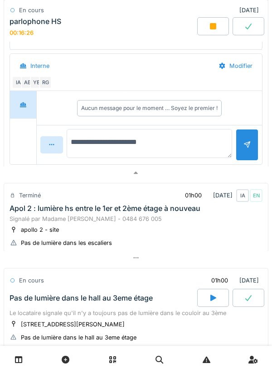
scroll to position [470, 0]
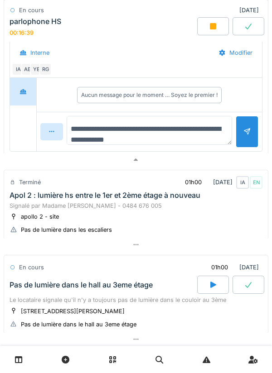
type textarea "**********"
click at [241, 138] on div at bounding box center [247, 131] width 23 height 31
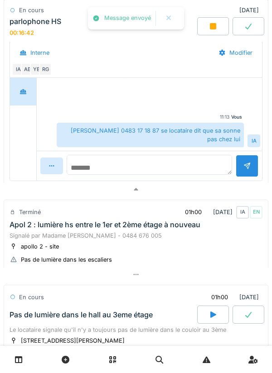
click at [164, 166] on textarea at bounding box center [149, 165] width 165 height 20
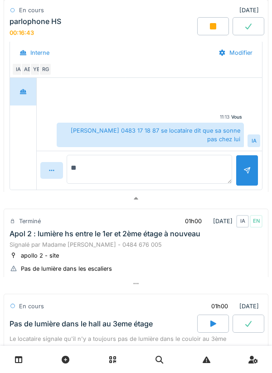
type textarea "*"
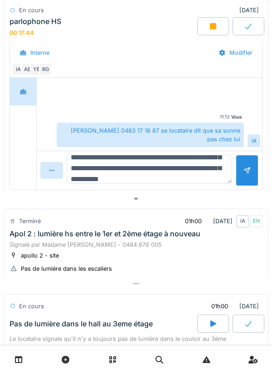
scroll to position [32, 0]
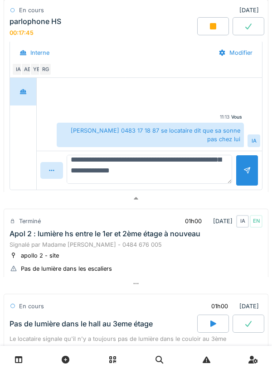
type textarea "**********"
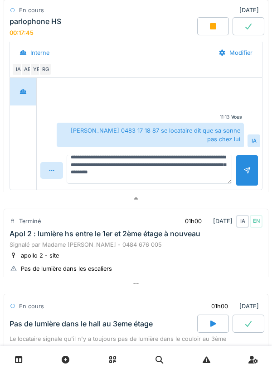
click at [246, 177] on div at bounding box center [247, 170] width 23 height 31
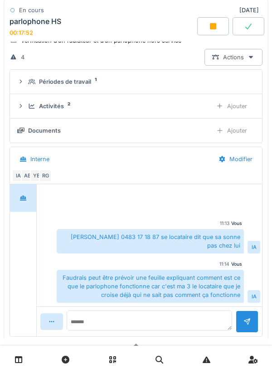
scroll to position [348, 0]
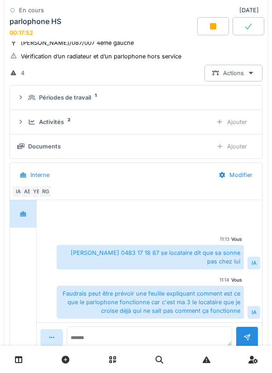
click at [28, 129] on div "Activités 2 Ajouter" at bounding box center [135, 122] width 237 height 17
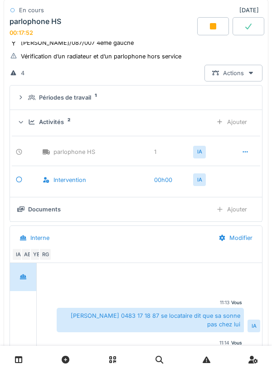
click at [24, 127] on div "Activités 2 Ajouter" at bounding box center [135, 122] width 237 height 17
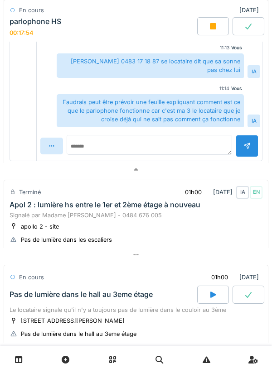
scroll to position [542, 0]
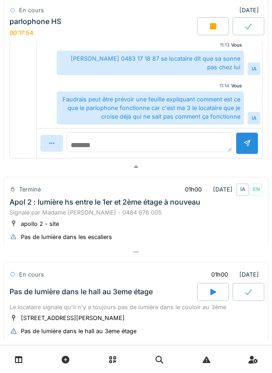
click at [182, 152] on textarea at bounding box center [149, 142] width 165 height 20
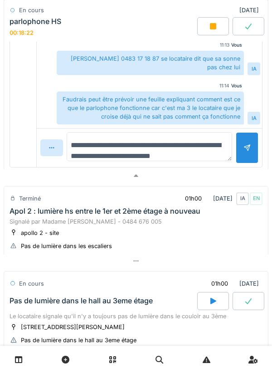
scroll to position [10, 0]
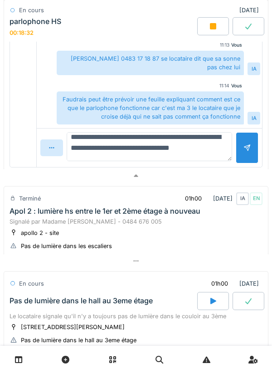
type textarea "**********"
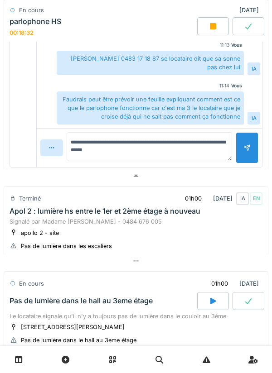
click at [241, 154] on div at bounding box center [247, 147] width 23 height 31
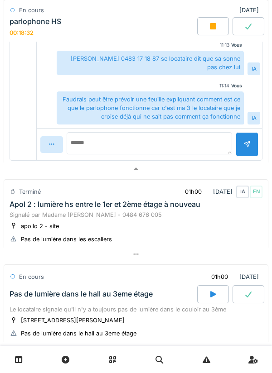
scroll to position [0, 0]
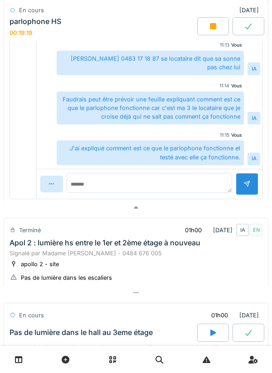
click at [204, 33] on div at bounding box center [213, 26] width 32 height 18
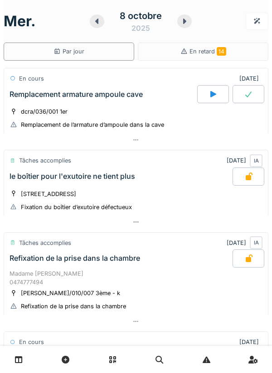
click at [181, 19] on icon at bounding box center [184, 21] width 9 height 7
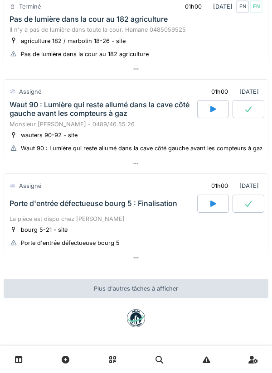
scroll to position [265, 0]
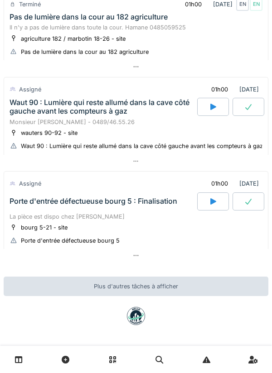
click at [207, 203] on div at bounding box center [213, 202] width 32 height 18
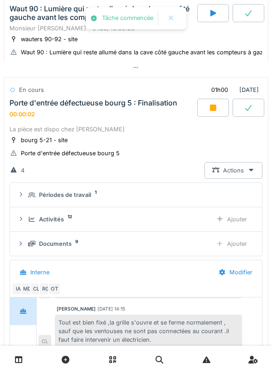
scroll to position [358, 0]
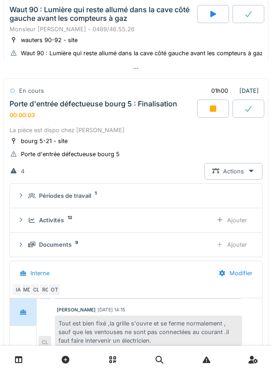
click at [34, 252] on div "Documents 9 Ajouter" at bounding box center [135, 245] width 237 height 17
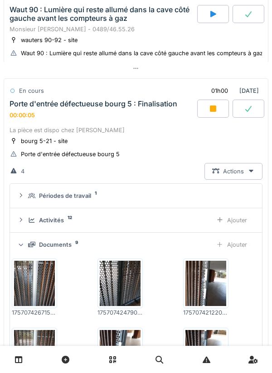
click at [244, 244] on div "Ajouter" at bounding box center [231, 245] width 46 height 17
click at [237, 245] on div "Ajouter" at bounding box center [231, 245] width 46 height 17
click at [33, 247] on icon at bounding box center [31, 244] width 7 height 5
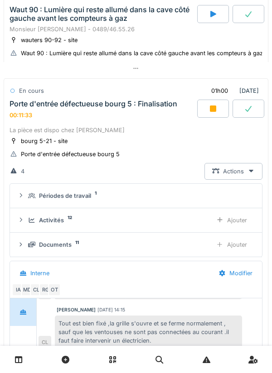
click at [29, 249] on div "Documents 11" at bounding box center [116, 245] width 177 height 9
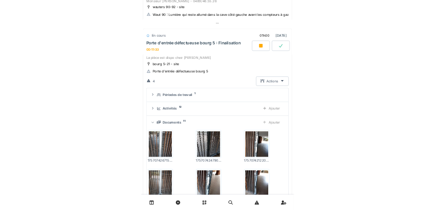
scroll to position [389, 0]
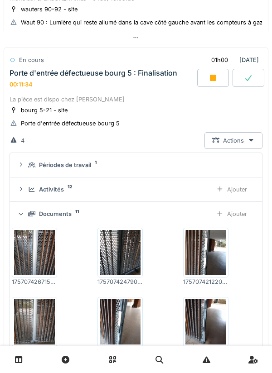
click at [31, 220] on div "Documents 11 Ajouter" at bounding box center [135, 214] width 237 height 17
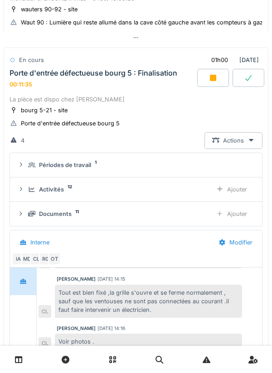
click at [27, 222] on div "Documents 11 Ajouter" at bounding box center [135, 214] width 237 height 17
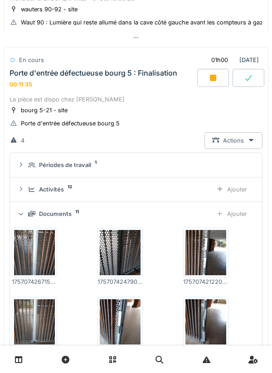
click at [239, 222] on div "Ajouter" at bounding box center [231, 214] width 46 height 17
click at [10, 122] on icon at bounding box center [13, 124] width 7 height 6
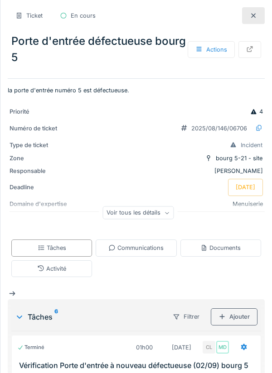
scroll to position [299, 0]
click at [248, 15] on div at bounding box center [253, 15] width 23 height 17
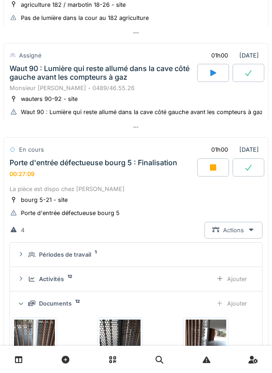
click at [208, 169] on div at bounding box center [213, 168] width 32 height 18
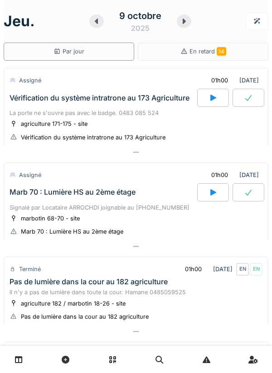
click at [90, 25] on div "[DATE]" at bounding box center [140, 21] width 102 height 28
click at [100, 22] on icon at bounding box center [96, 21] width 9 height 7
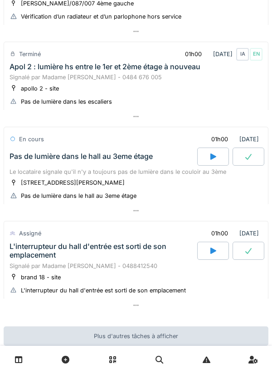
scroll to position [444, 0]
